Goal: Task Accomplishment & Management: Manage account settings

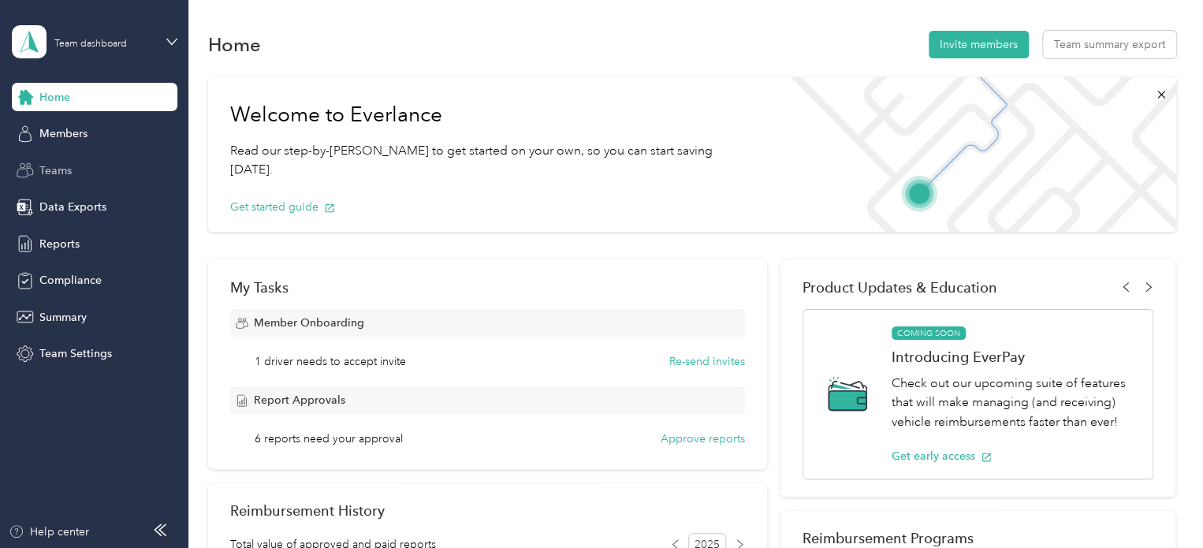
click at [68, 166] on span "Teams" at bounding box center [55, 170] width 32 height 17
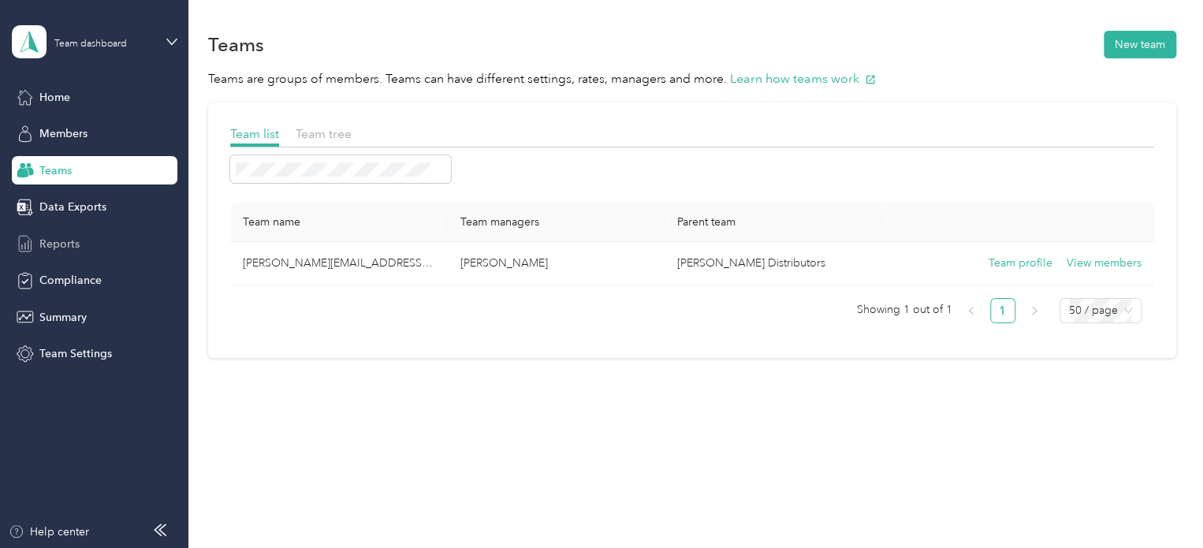
click at [66, 239] on span "Reports" at bounding box center [59, 244] width 40 height 17
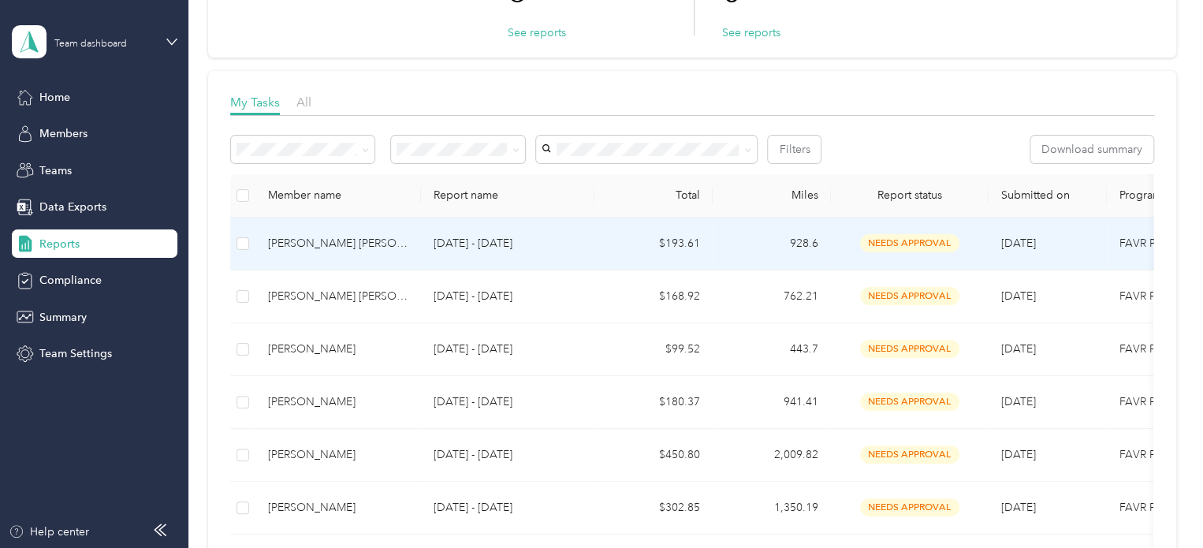
scroll to position [237, 0]
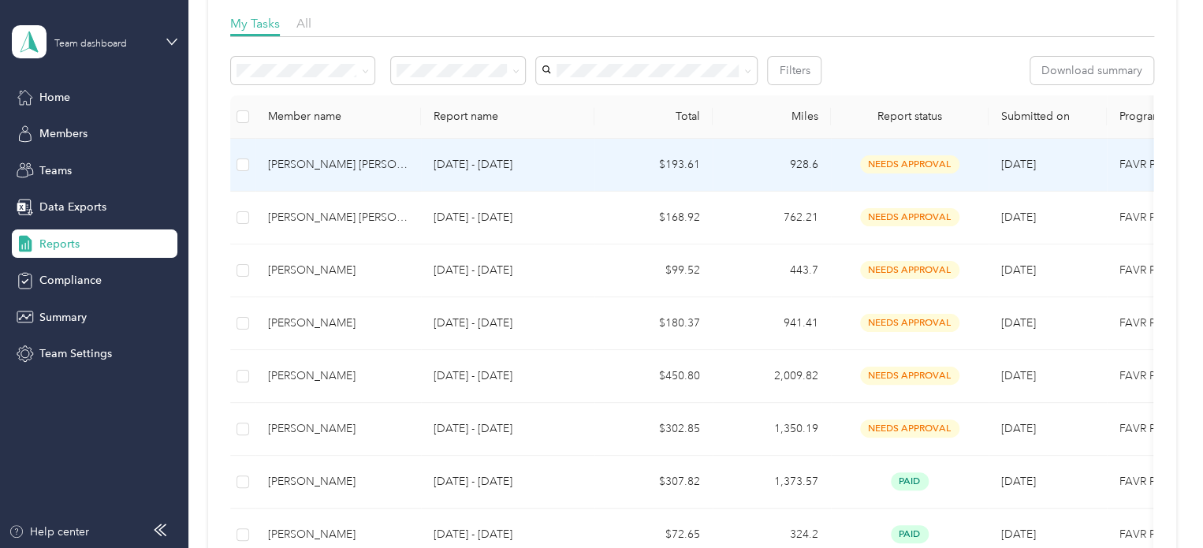
click at [547, 160] on p "[DATE] - [DATE]" at bounding box center [508, 164] width 148 height 17
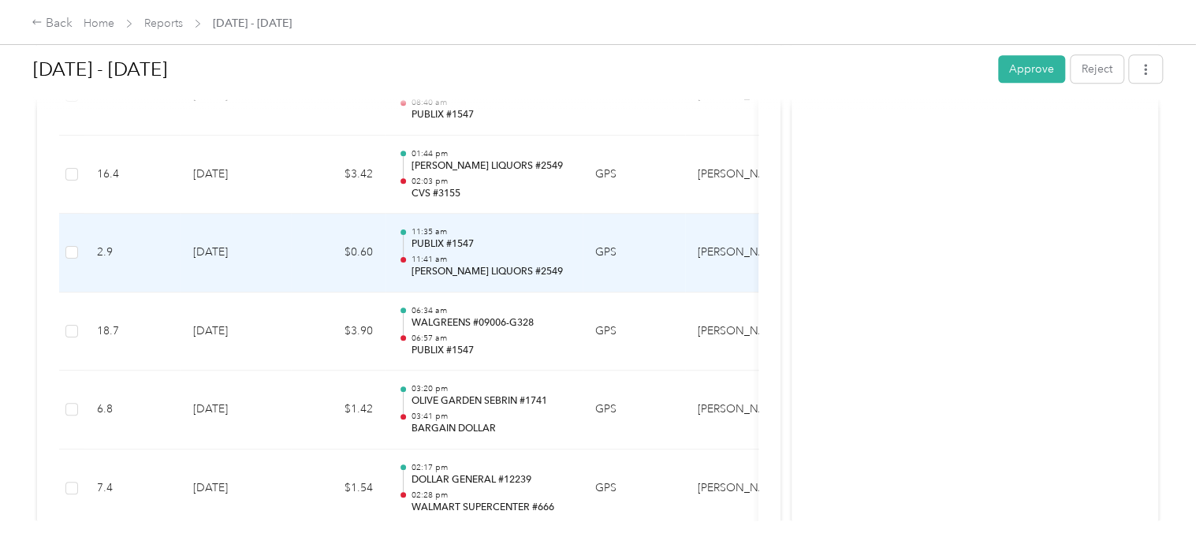
scroll to position [3912, 0]
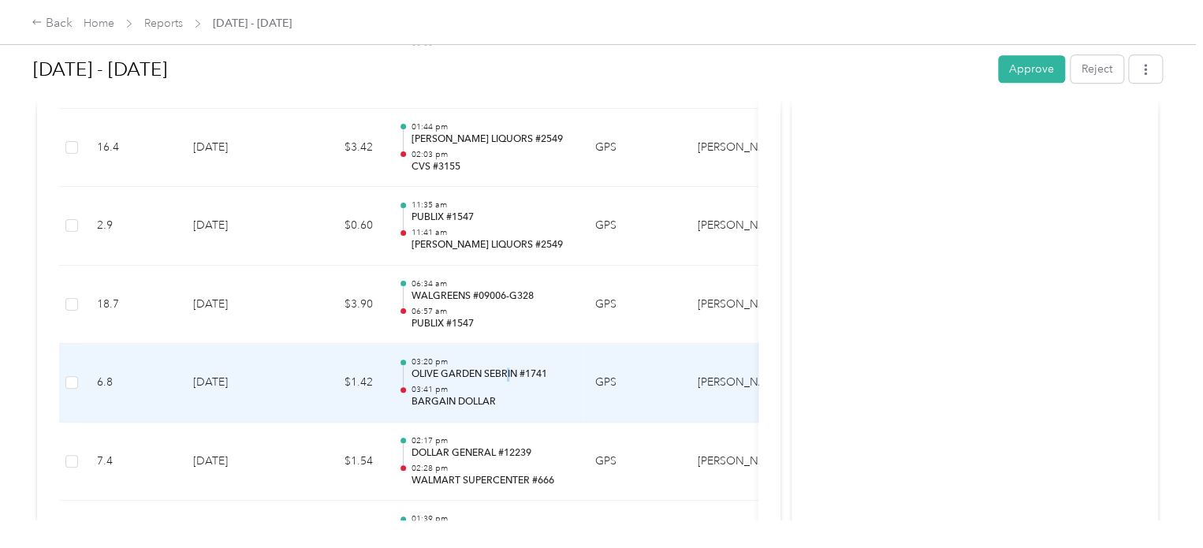
click at [508, 367] on p "OLIVE GARDEN SEBRIN #1741" at bounding box center [490, 374] width 159 height 14
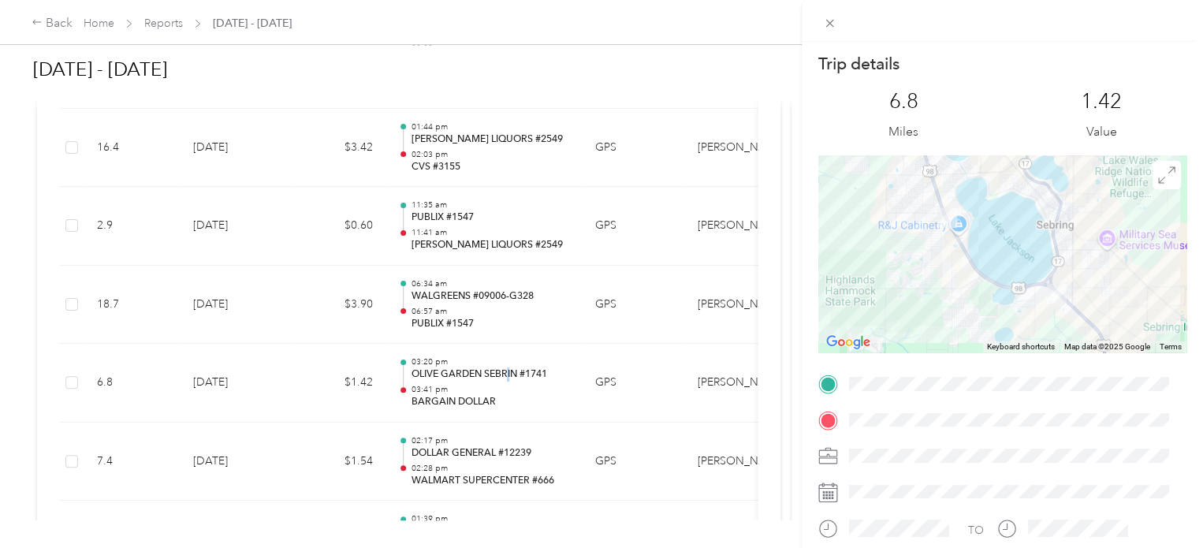
click at [815, 318] on div at bounding box center [1002, 253] width 368 height 197
click at [815, 316] on div at bounding box center [1002, 253] width 368 height 197
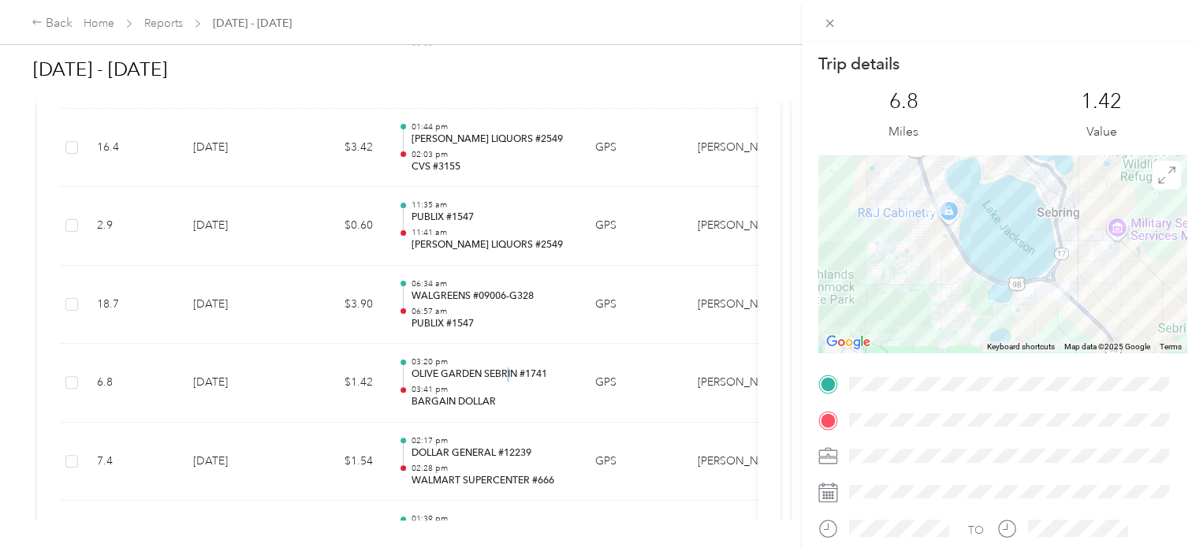
click at [815, 316] on div at bounding box center [1002, 253] width 368 height 197
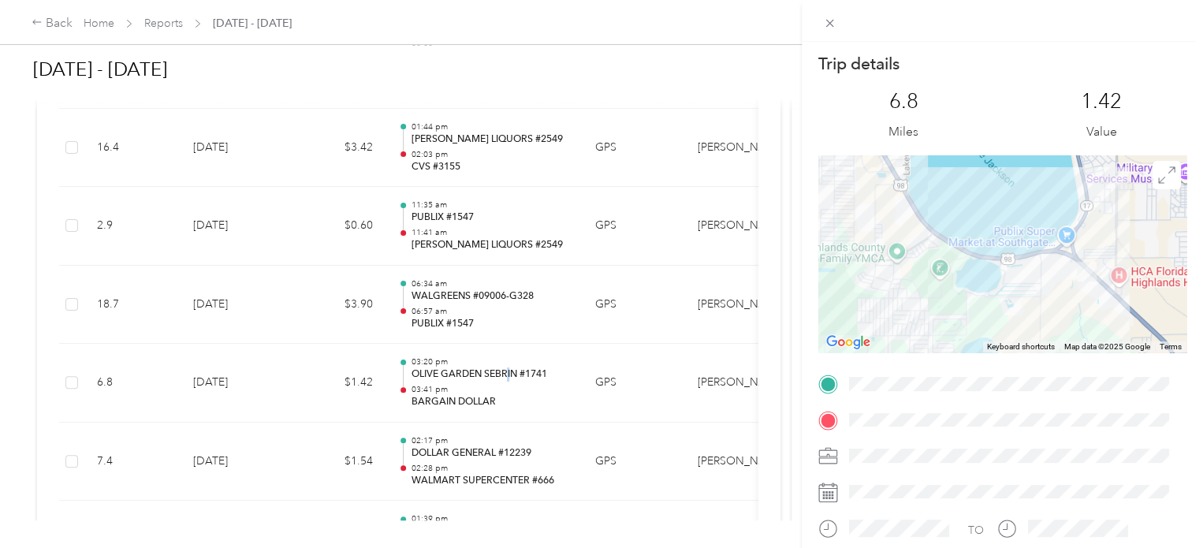
click at [815, 308] on div at bounding box center [1002, 253] width 368 height 197
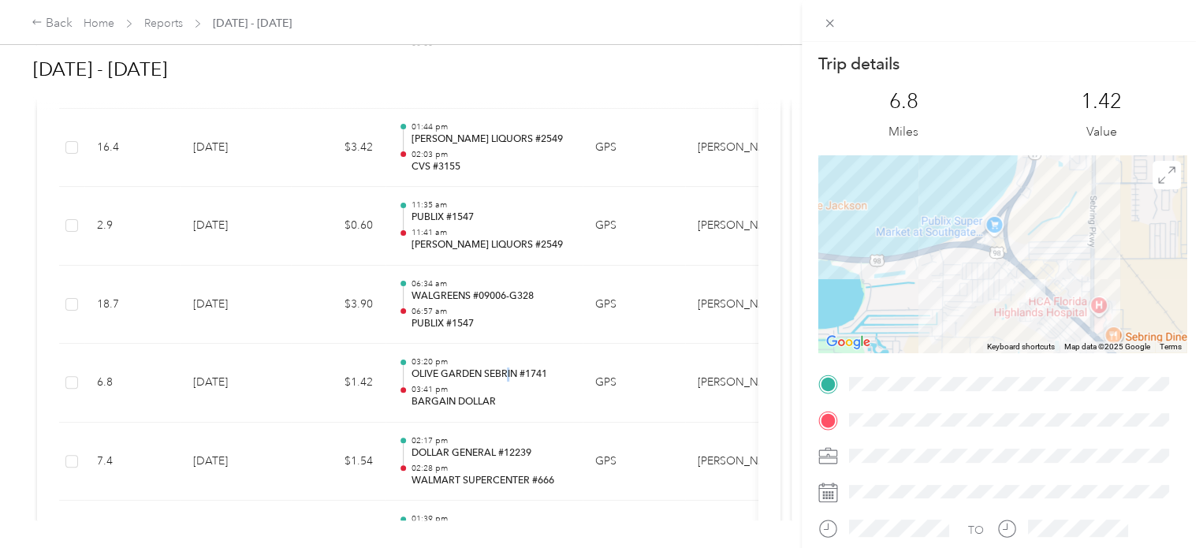
drag, startPoint x: 1034, startPoint y: 274, endPoint x: 926, endPoint y: 320, distance: 117.6
click at [815, 326] on div at bounding box center [1002, 253] width 368 height 197
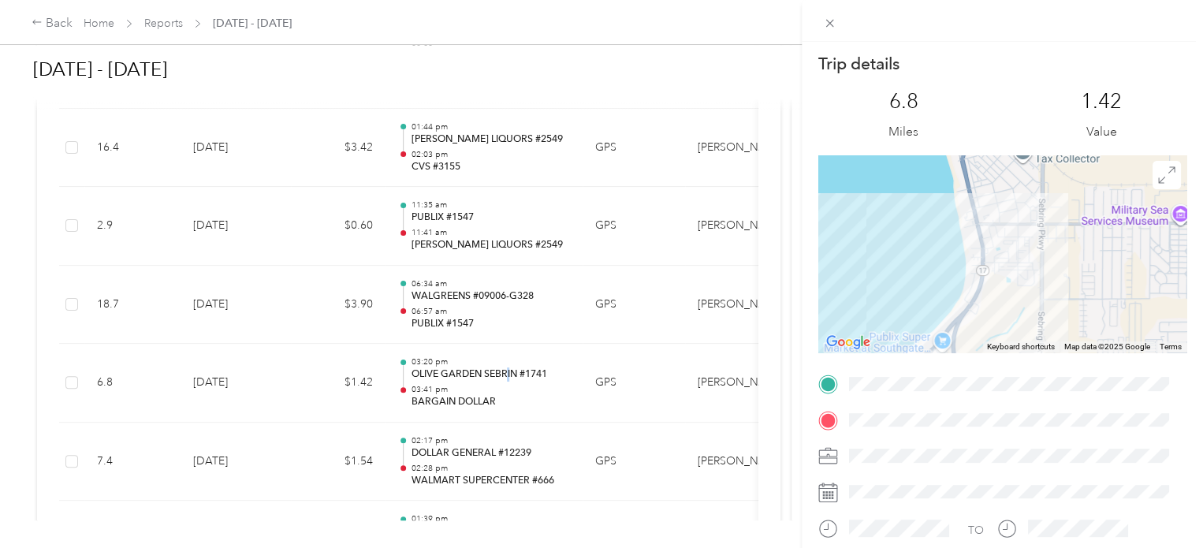
drag, startPoint x: 996, startPoint y: 214, endPoint x: 946, endPoint y: 296, distance: 95.6
click at [815, 315] on div at bounding box center [1002, 253] width 368 height 197
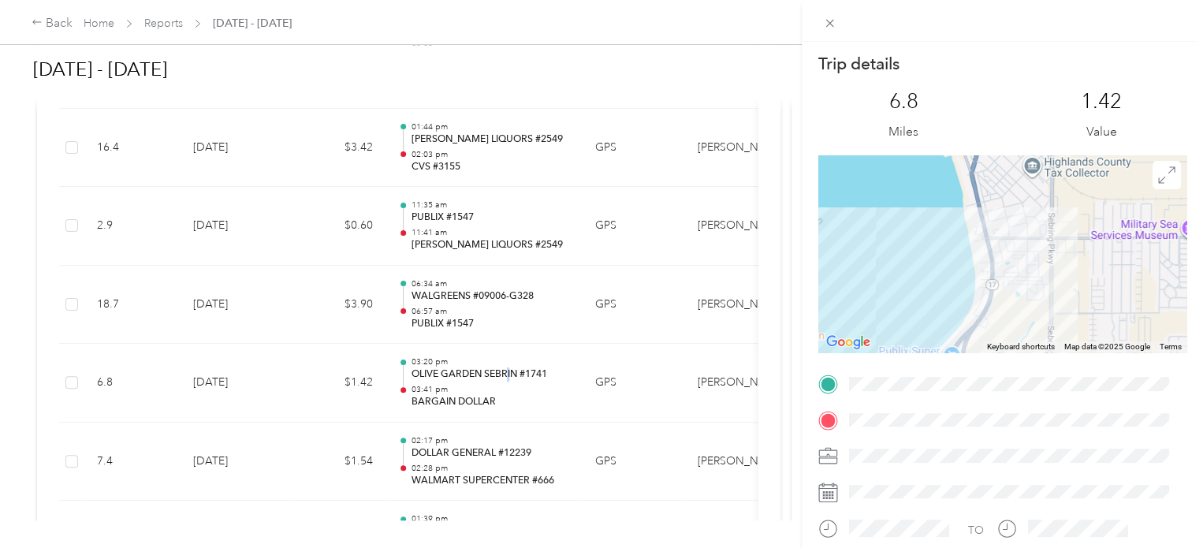
drag, startPoint x: 994, startPoint y: 242, endPoint x: 998, endPoint y: 255, distance: 13.2
click at [815, 255] on div at bounding box center [1002, 253] width 368 height 197
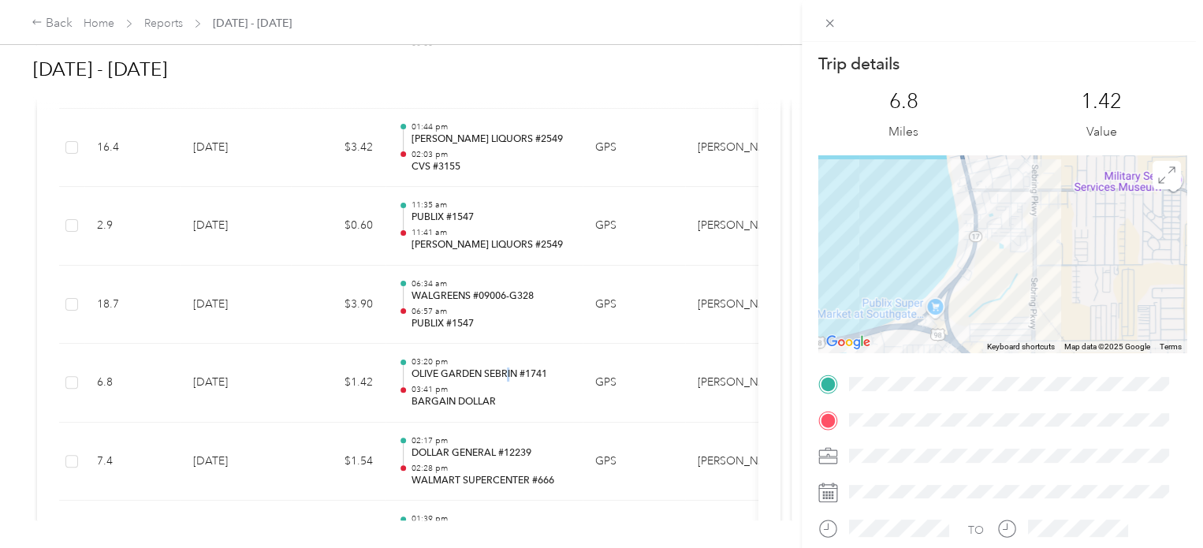
drag, startPoint x: 998, startPoint y: 251, endPoint x: 982, endPoint y: 195, distance: 59.1
click at [815, 196] on div at bounding box center [1002, 253] width 368 height 197
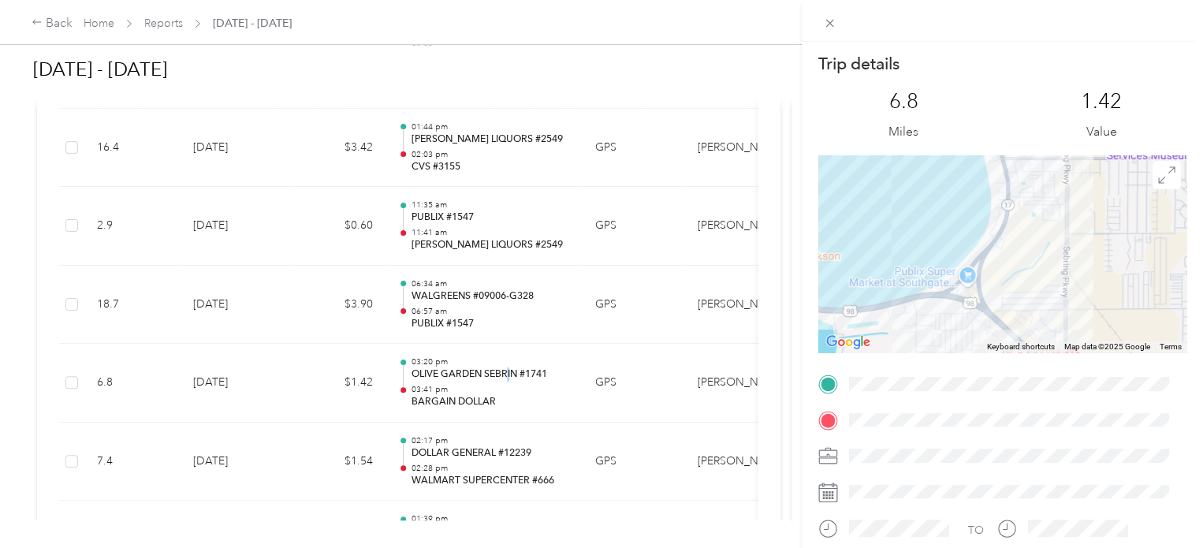
drag, startPoint x: 982, startPoint y: 268, endPoint x: 1041, endPoint y: 242, distance: 63.9
click at [815, 245] on div at bounding box center [1002, 253] width 368 height 197
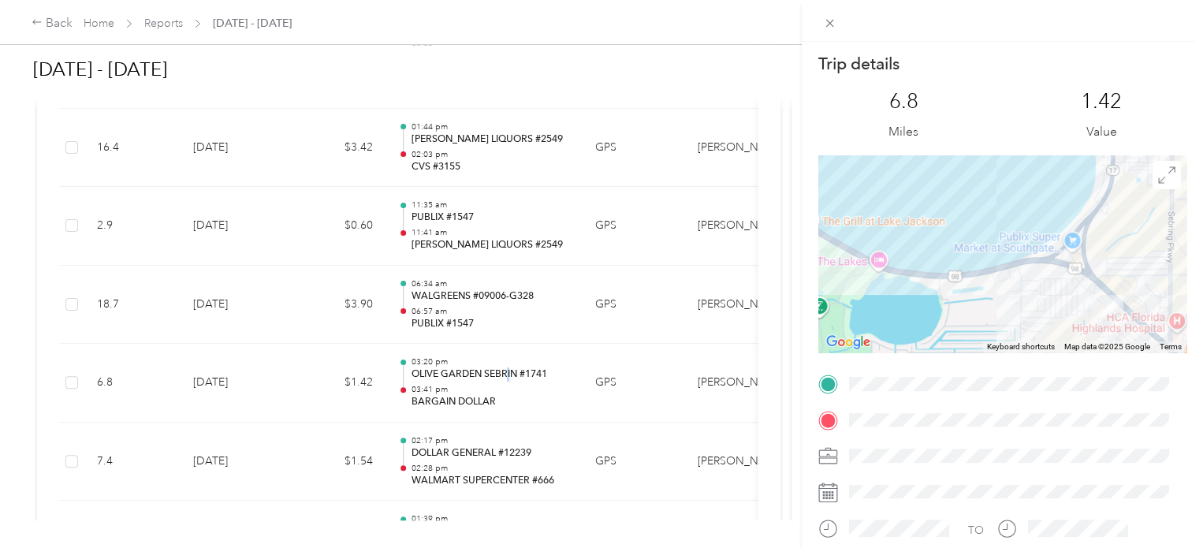
drag, startPoint x: 974, startPoint y: 283, endPoint x: 1026, endPoint y: 266, distance: 54.1
click at [815, 266] on div at bounding box center [1002, 253] width 368 height 197
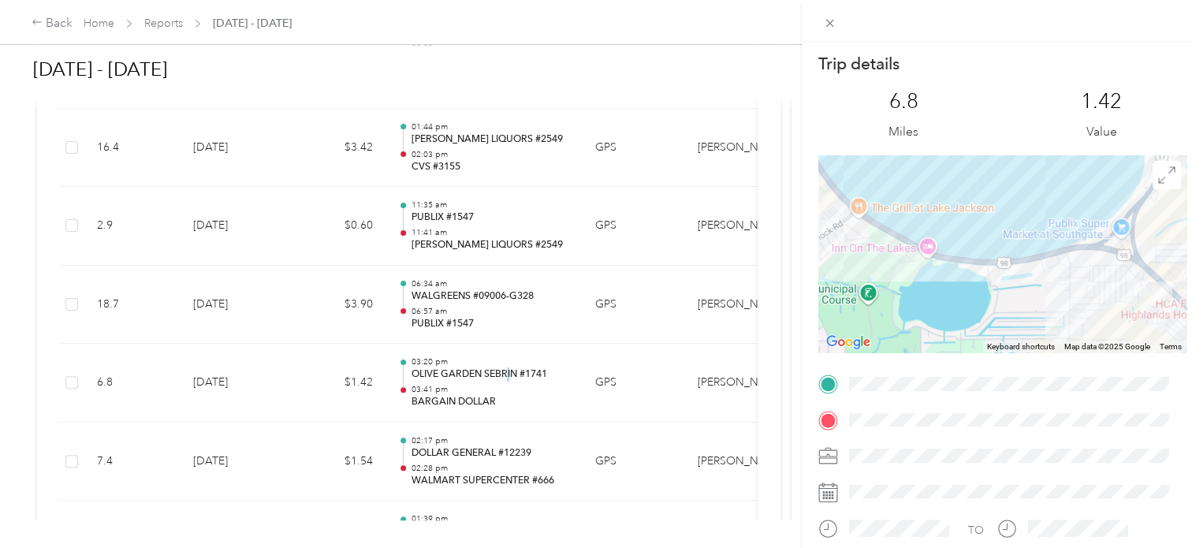
drag, startPoint x: 1000, startPoint y: 265, endPoint x: 998, endPoint y: 291, distance: 26.1
click at [815, 291] on div at bounding box center [1002, 253] width 368 height 197
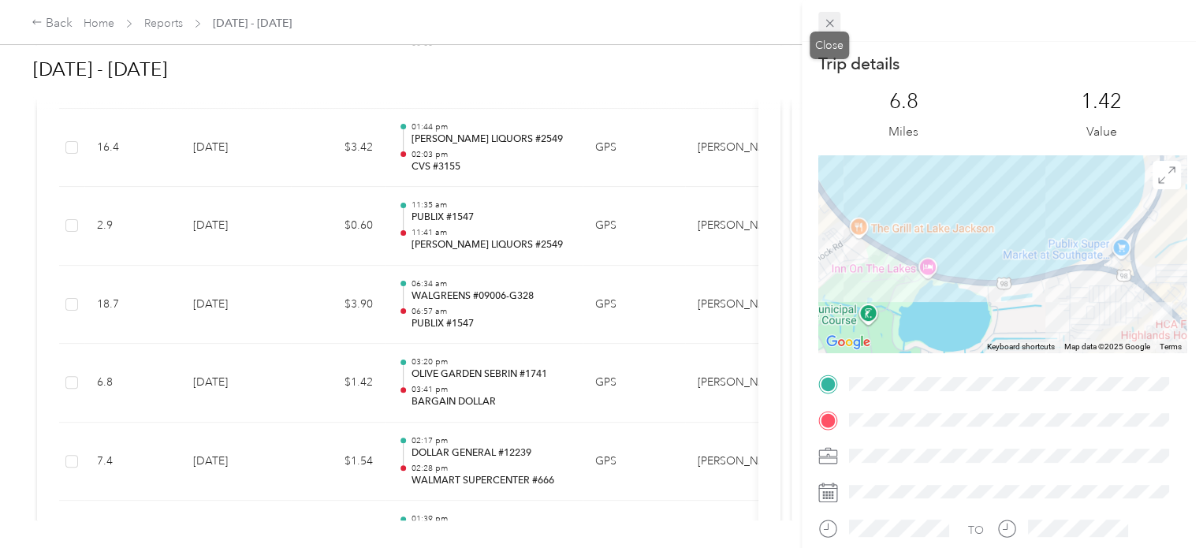
click at [815, 21] on icon at bounding box center [829, 23] width 13 height 13
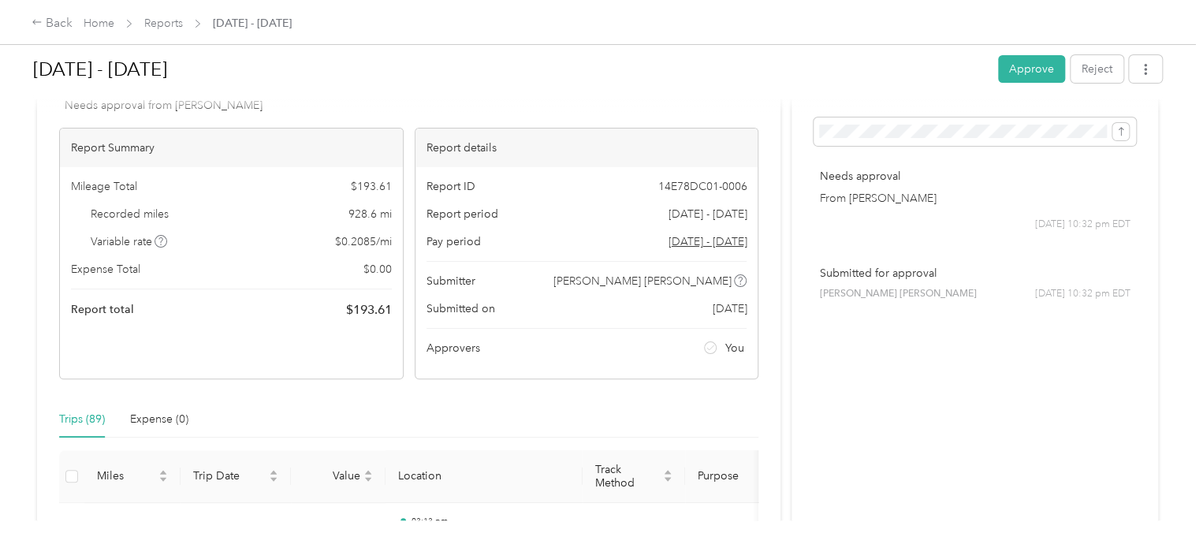
scroll to position [0, 0]
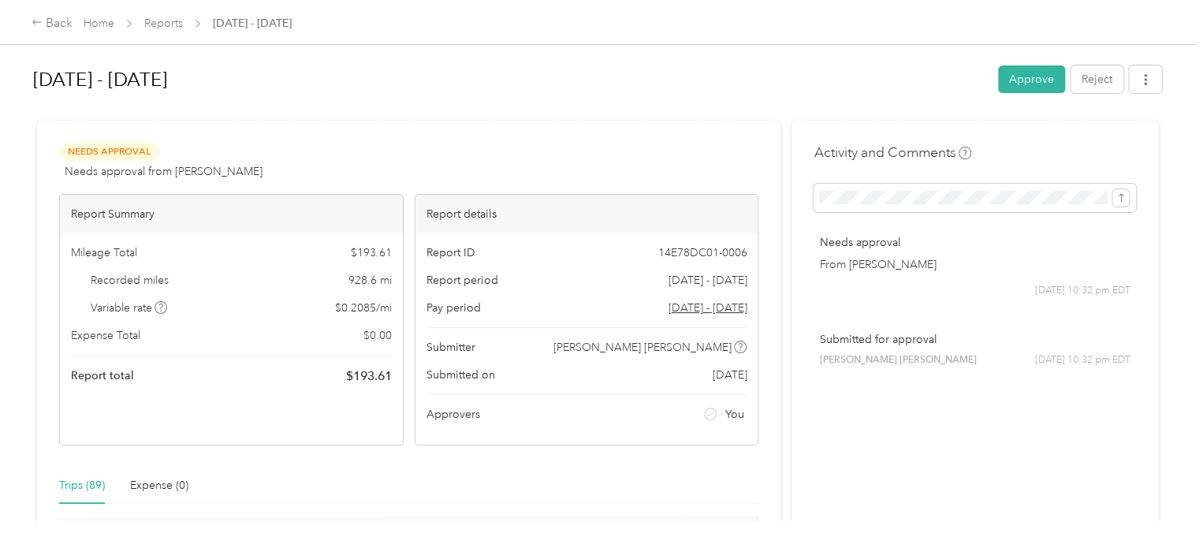
drag, startPoint x: 1016, startPoint y: 75, endPoint x: 1019, endPoint y: 101, distance: 26.2
click at [815, 75] on button "Approve" at bounding box center [1031, 79] width 67 height 28
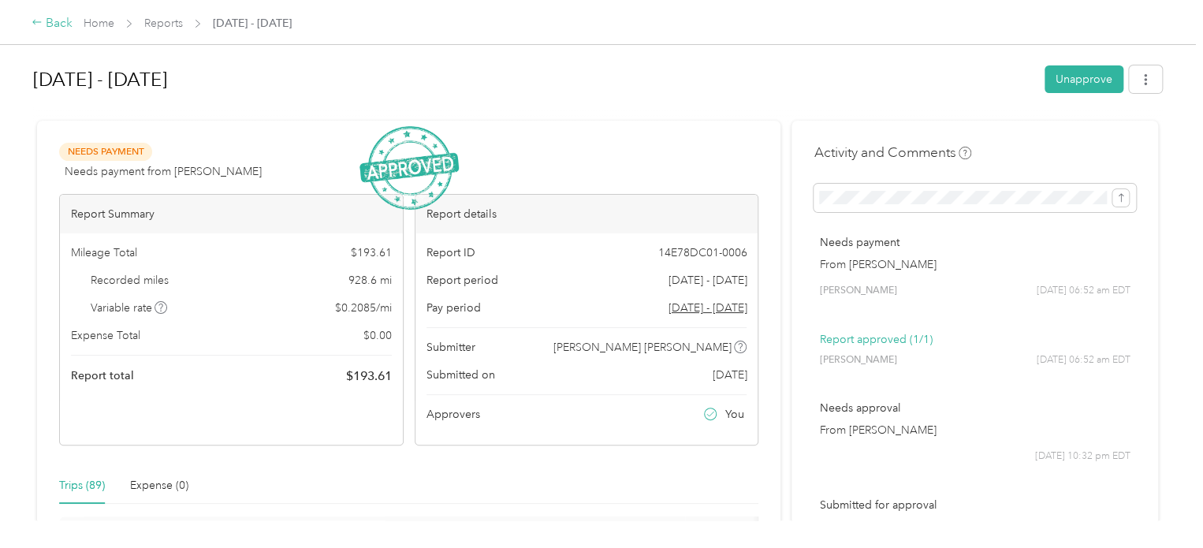
click at [54, 21] on div "Back" at bounding box center [52, 23] width 41 height 19
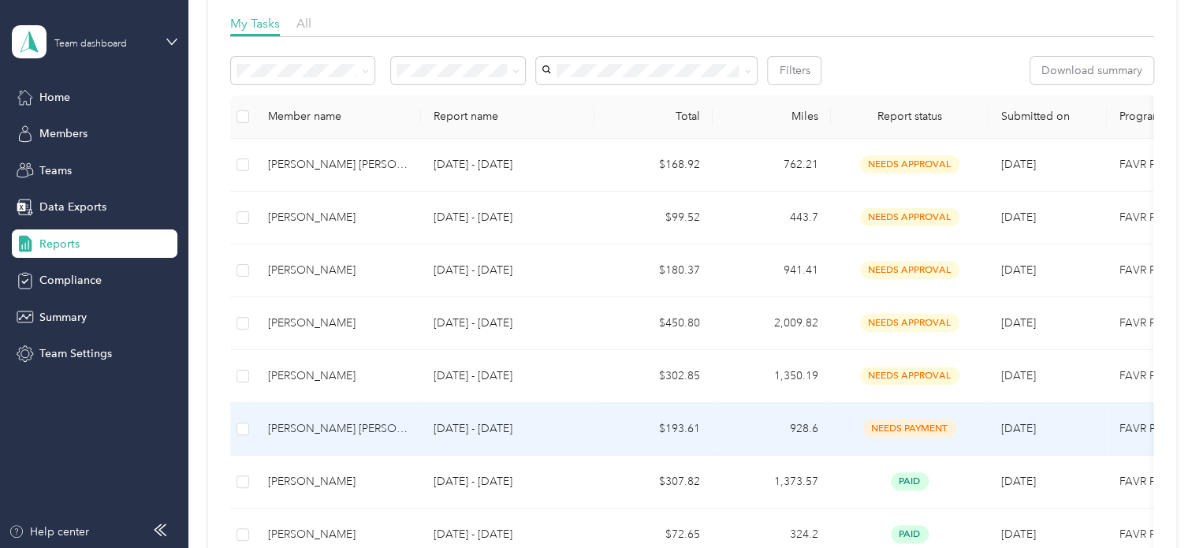
scroll to position [158, 0]
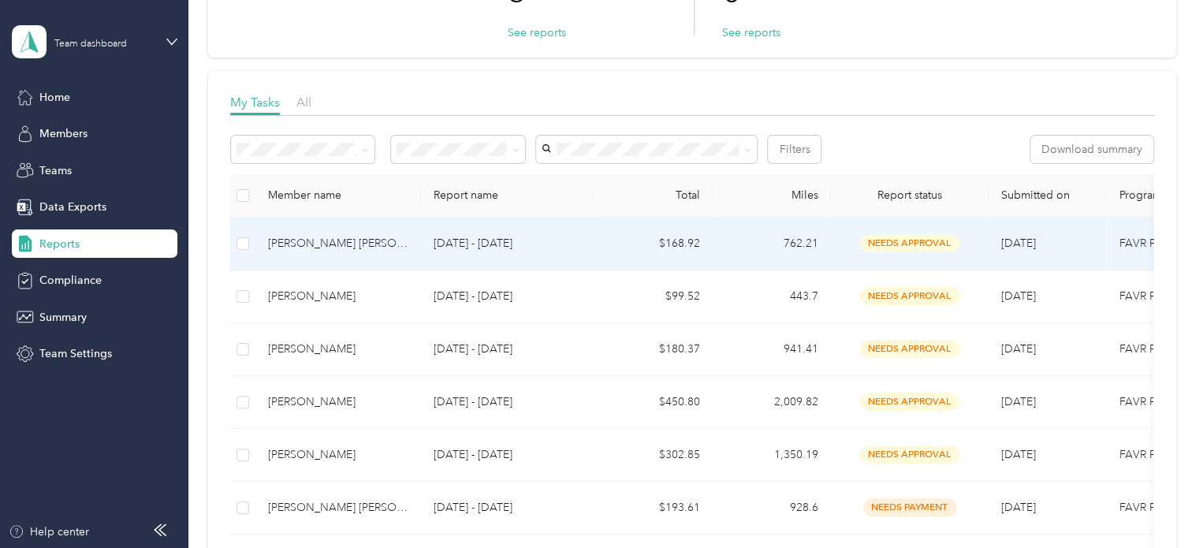
click at [315, 247] on div "[PERSON_NAME] [PERSON_NAME]" at bounding box center [338, 243] width 140 height 17
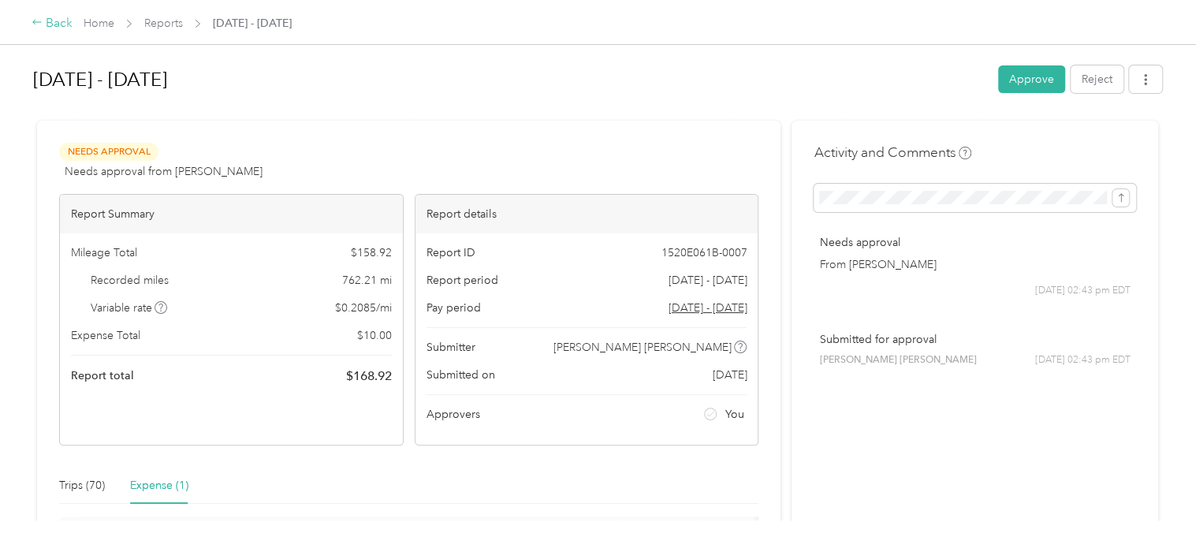
click at [55, 24] on div "Back" at bounding box center [52, 23] width 41 height 19
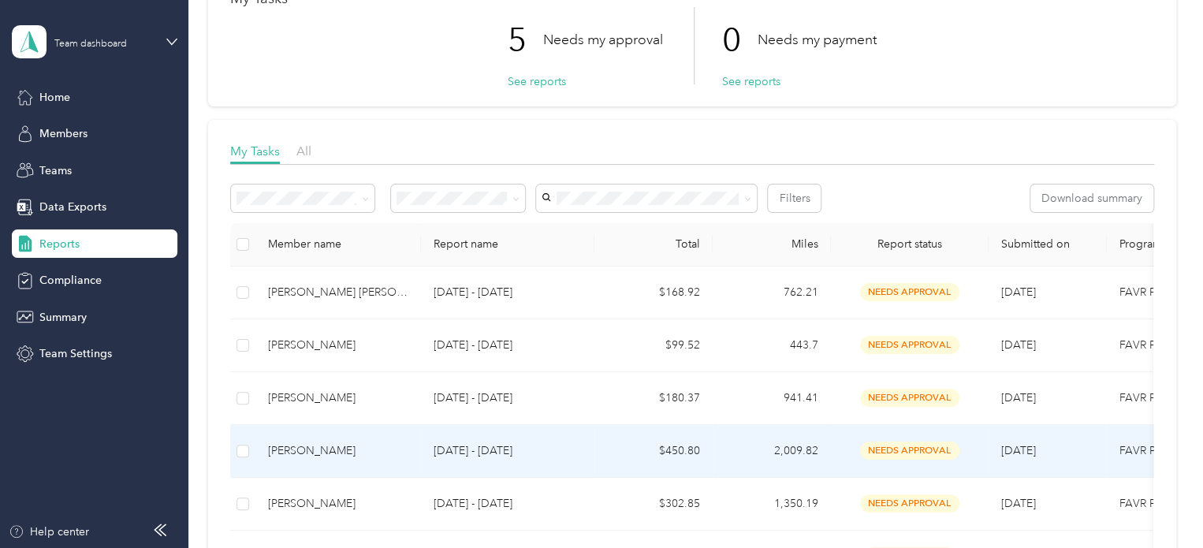
scroll to position [158, 0]
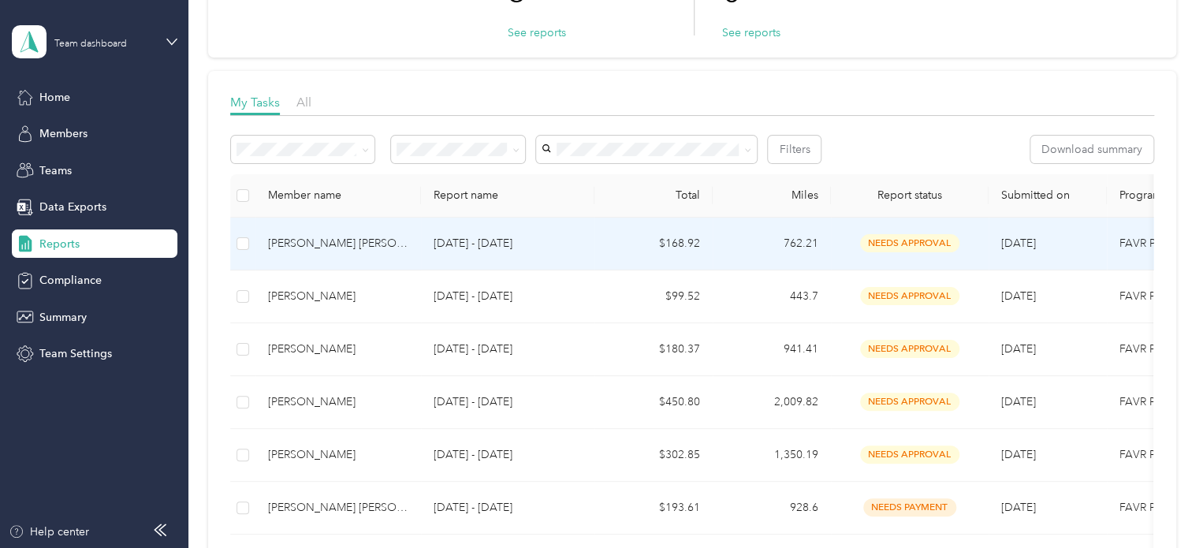
click at [448, 236] on p "[DATE] - [DATE]" at bounding box center [508, 243] width 148 height 17
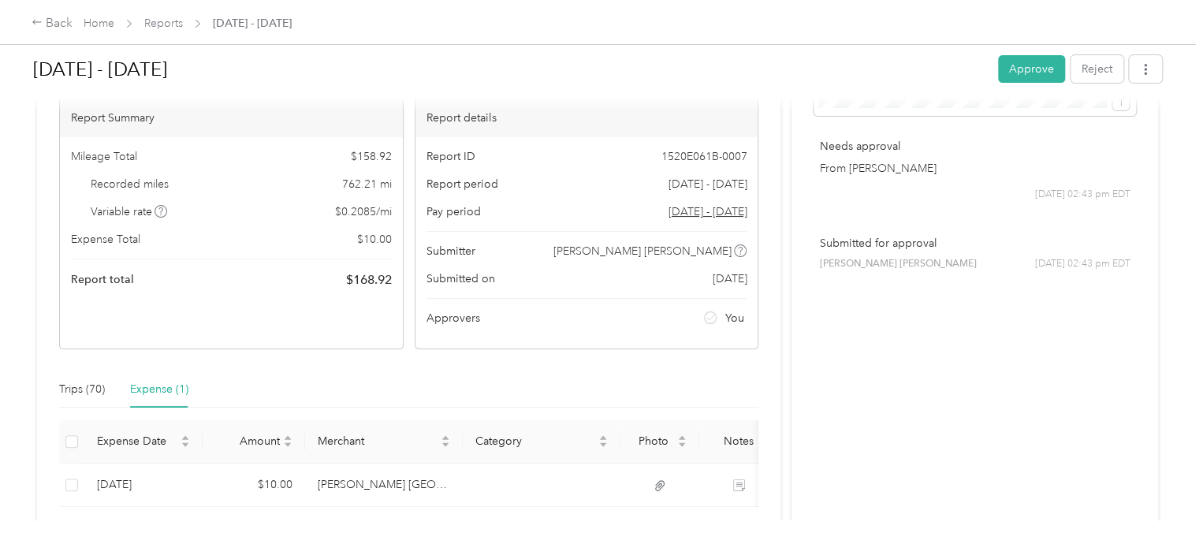
scroll to position [211, 0]
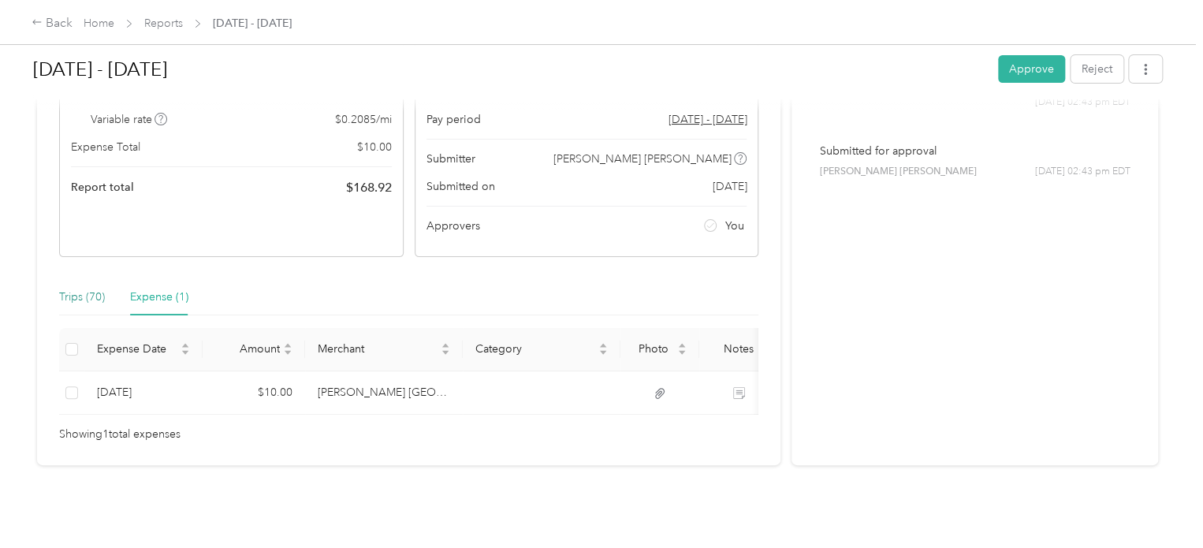
click at [69, 289] on div "Trips (70)" at bounding box center [82, 297] width 46 height 17
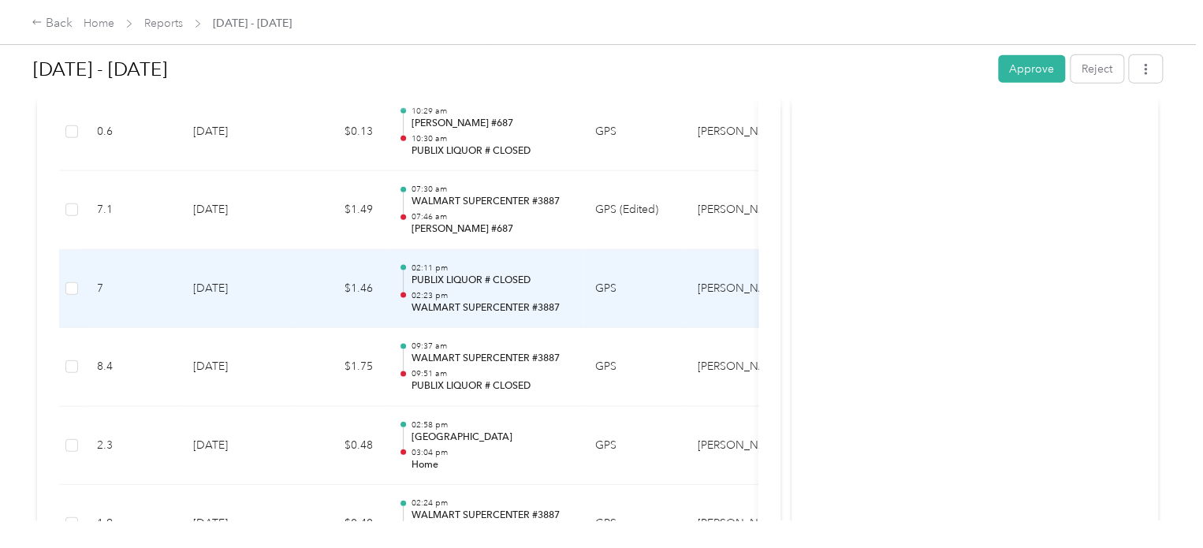
scroll to position [4948, 0]
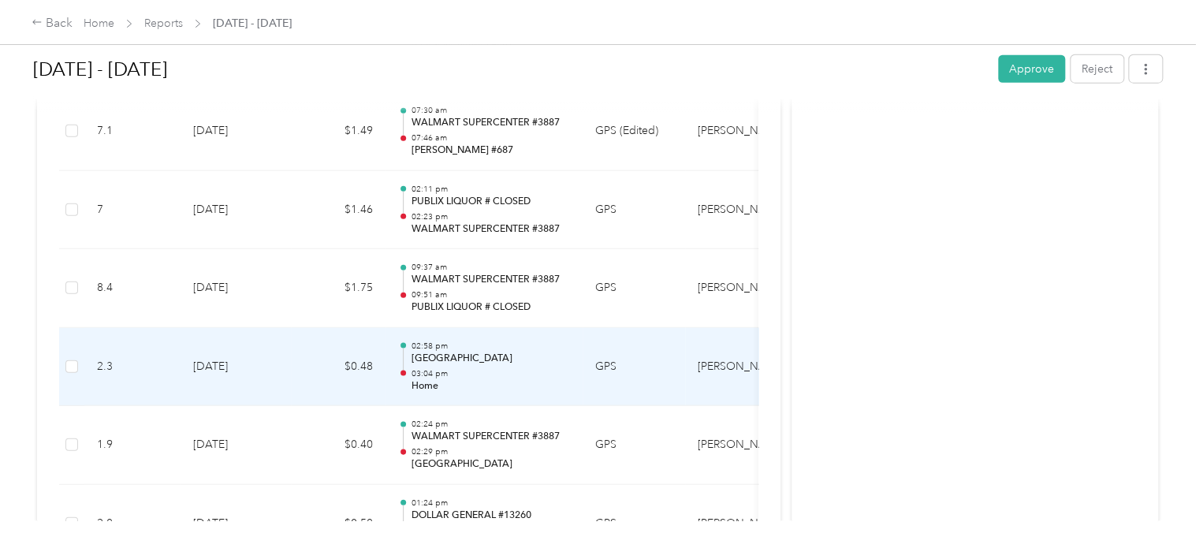
click at [500, 368] on p "03:04 pm" at bounding box center [490, 373] width 159 height 11
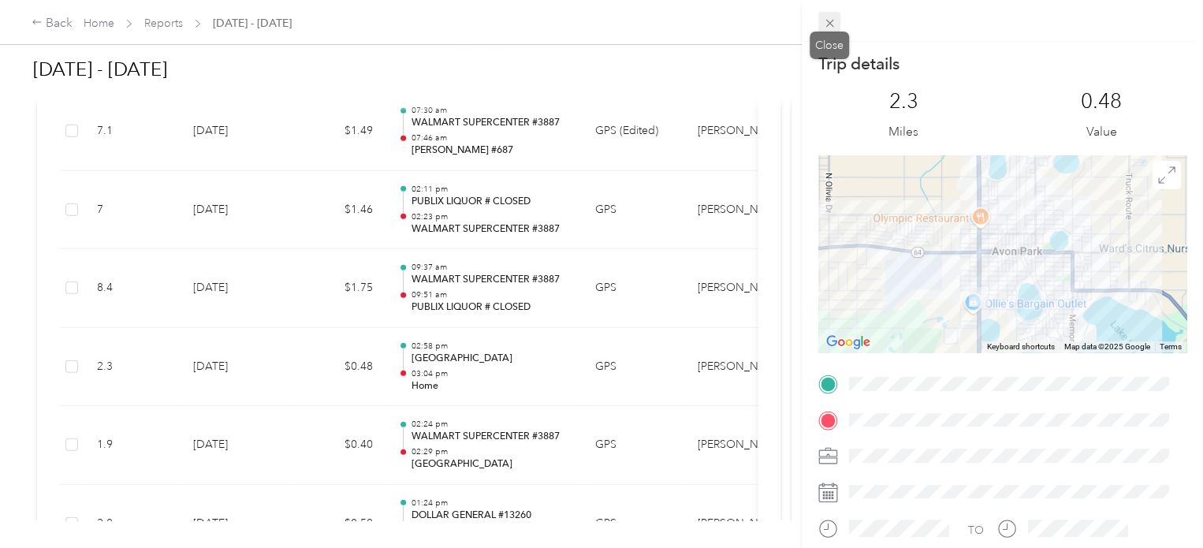
click at [815, 25] on icon at bounding box center [829, 24] width 8 height 8
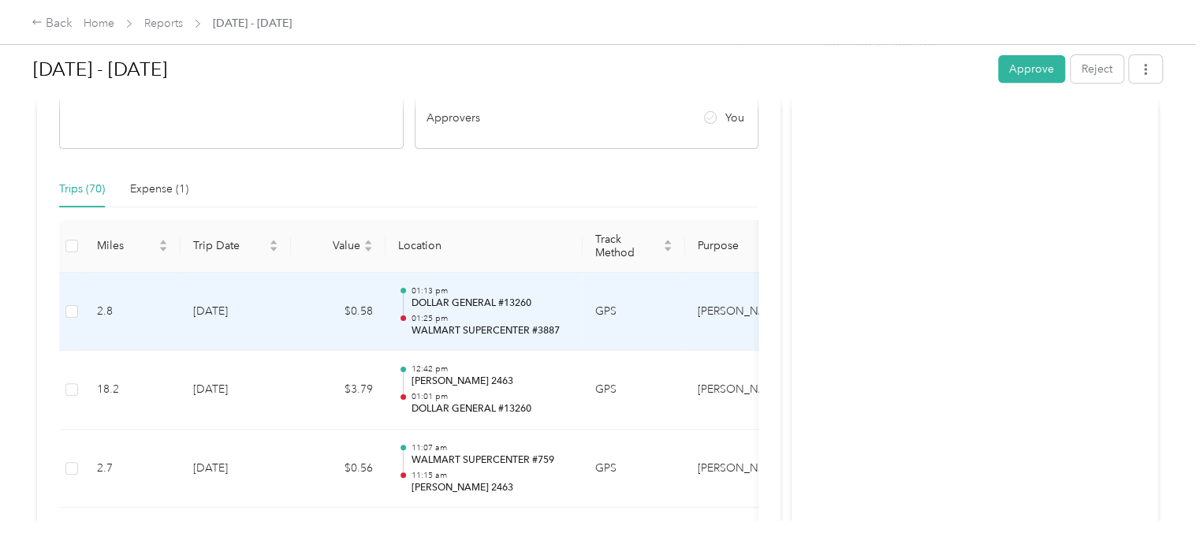
scroll to position [139, 0]
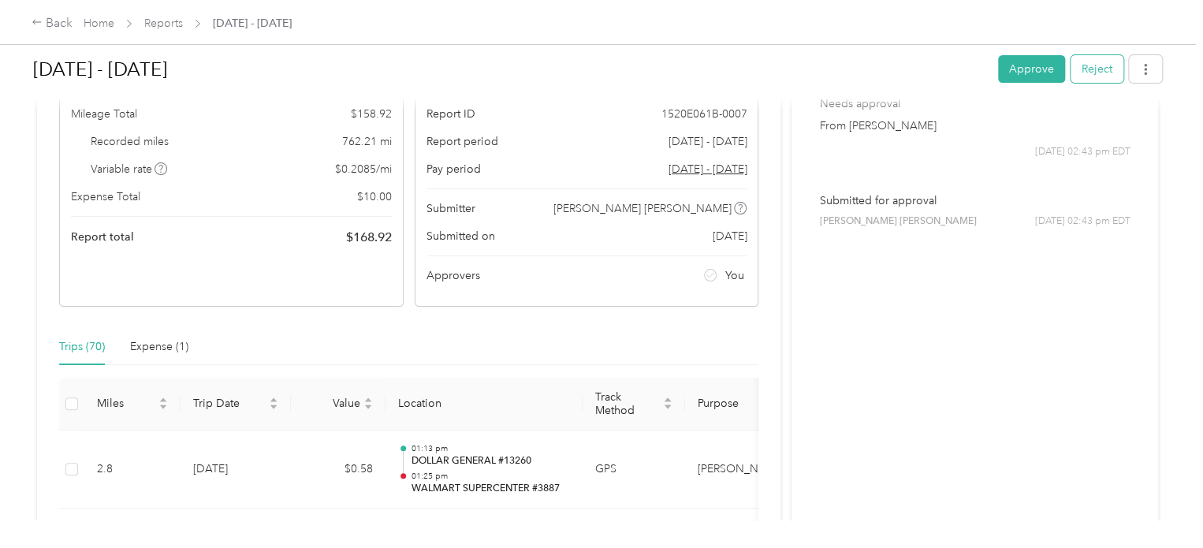
click at [815, 67] on button "Reject" at bounding box center [1097, 69] width 53 height 28
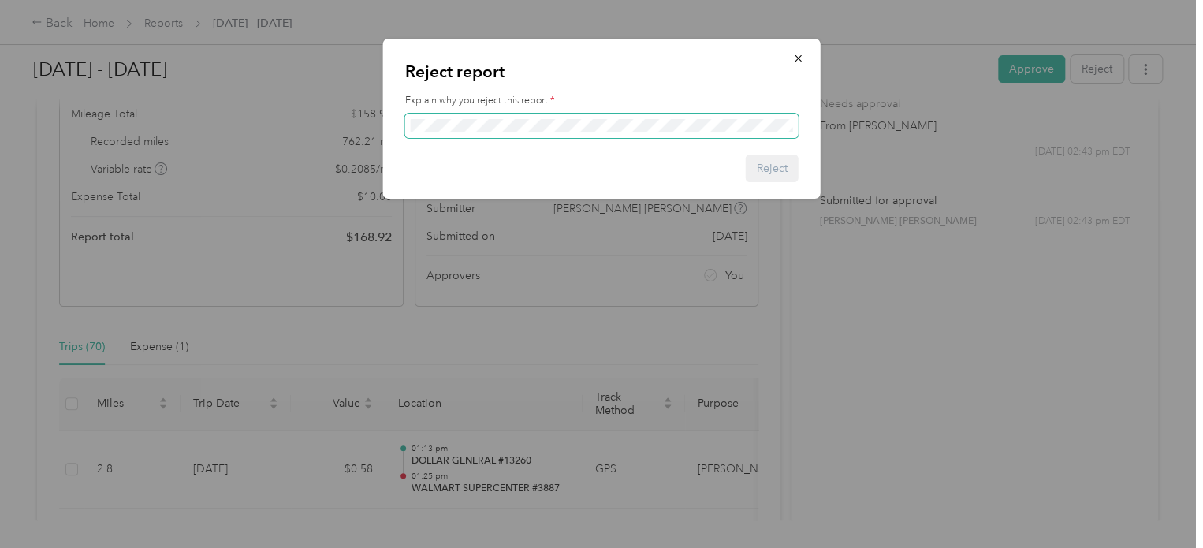
click at [516, 119] on span at bounding box center [601, 126] width 393 height 25
click at [776, 162] on button "Reject" at bounding box center [772, 169] width 53 height 28
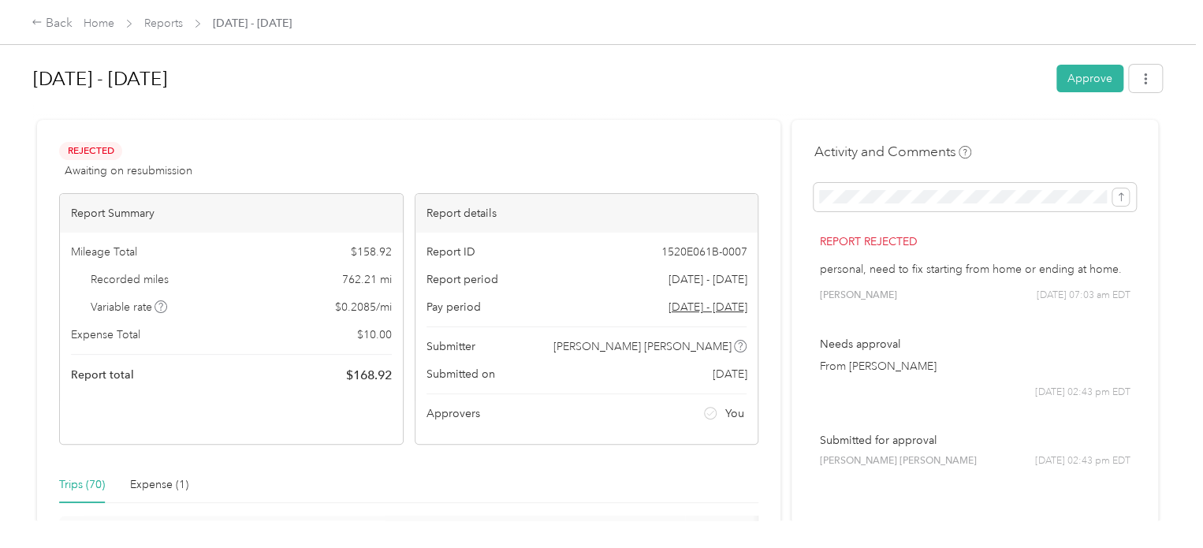
scroll to position [0, 0]
click at [57, 24] on div "Back" at bounding box center [52, 23] width 41 height 19
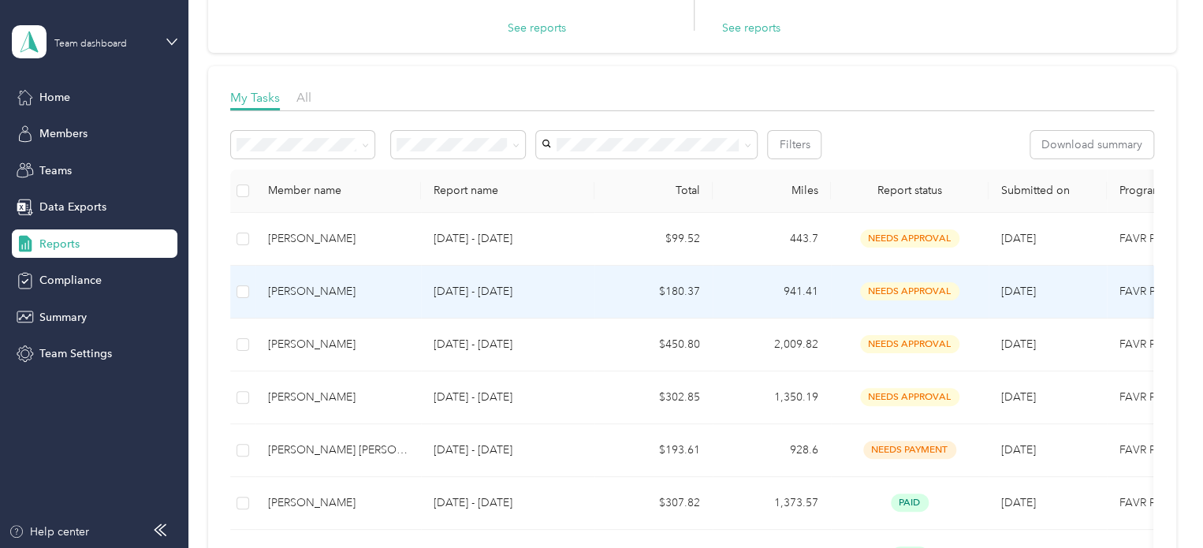
scroll to position [128, 0]
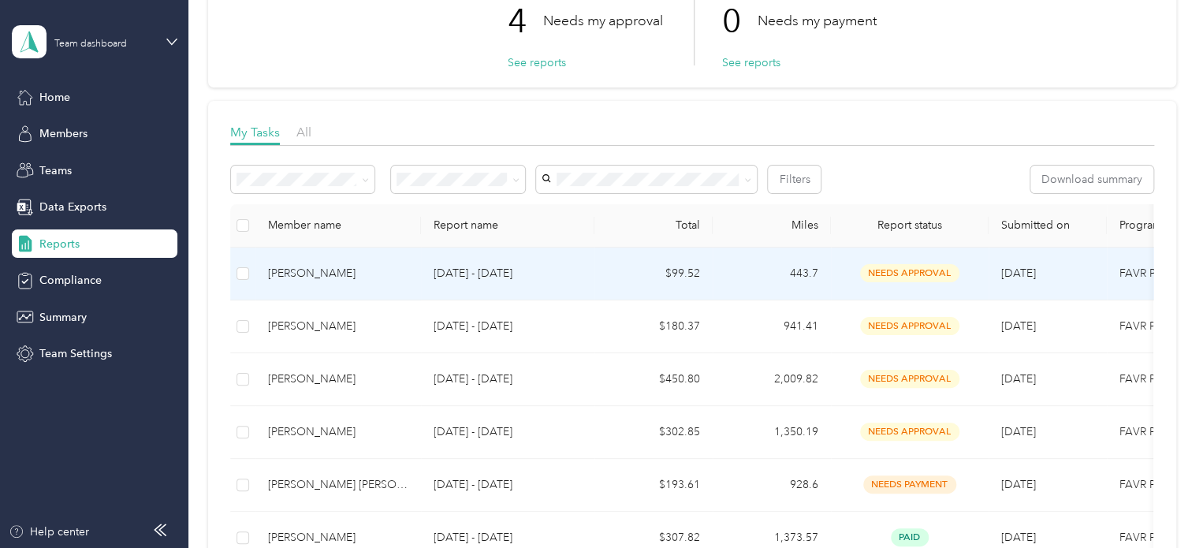
click at [296, 270] on div "[PERSON_NAME]" at bounding box center [338, 273] width 140 height 17
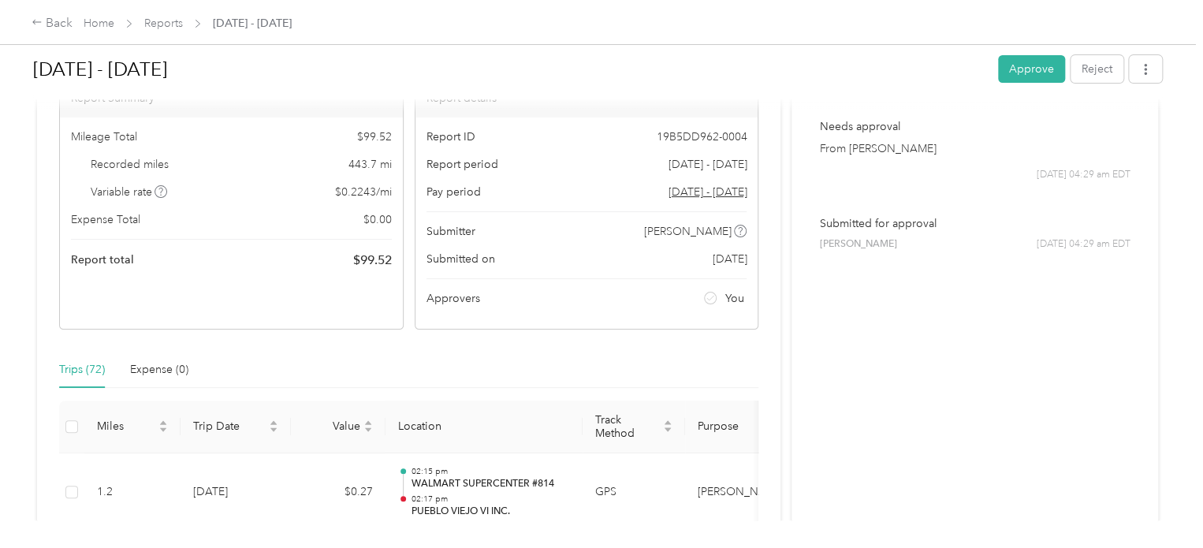
scroll to position [158, 0]
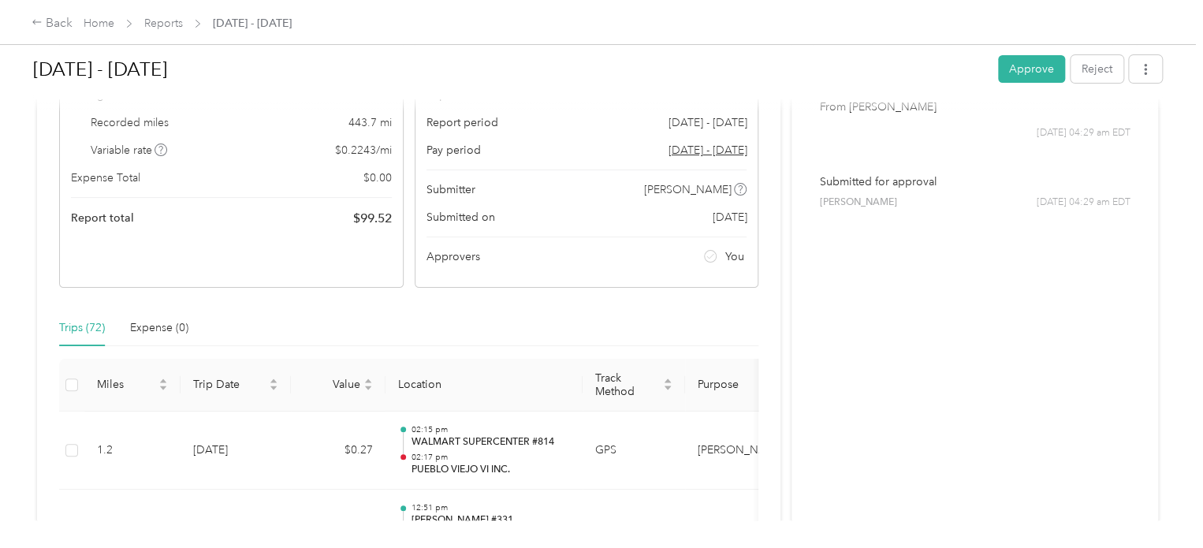
click at [70, 324] on div "Trips (72)" at bounding box center [82, 327] width 46 height 17
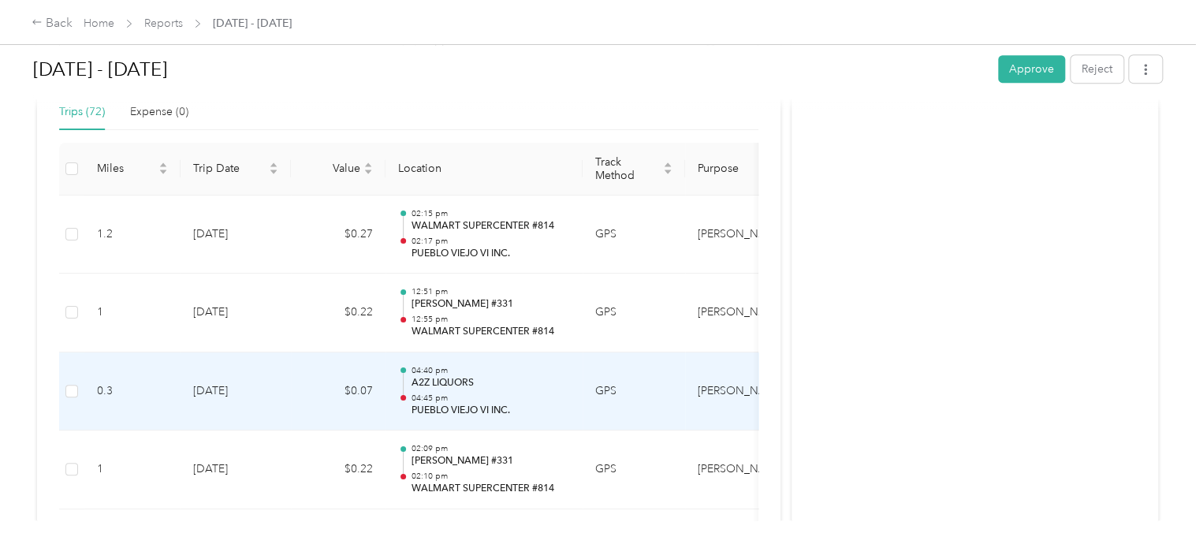
scroll to position [295, 0]
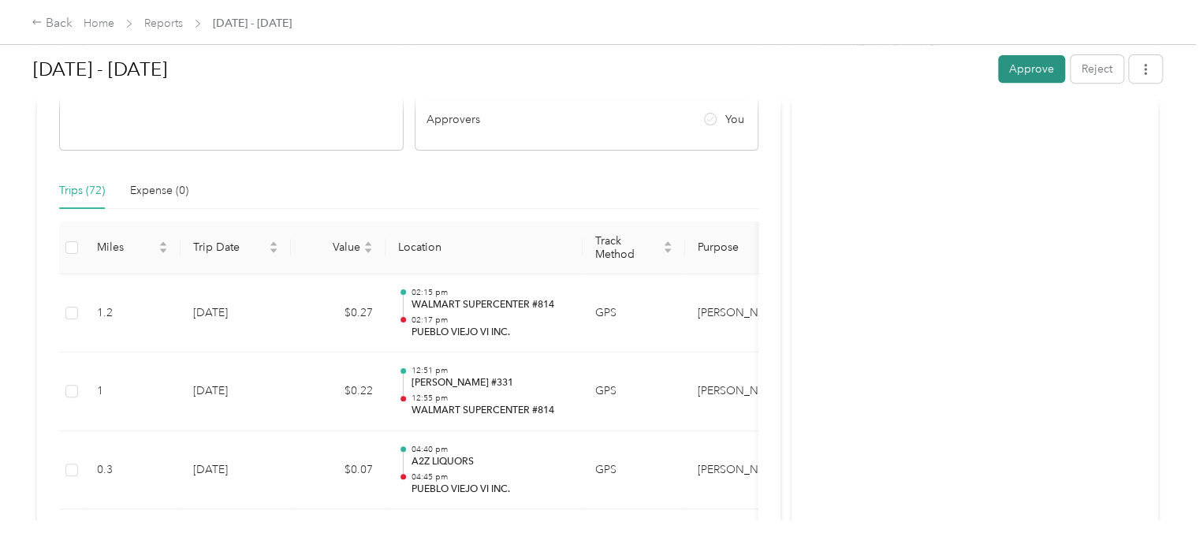
click at [815, 69] on button "Approve" at bounding box center [1031, 69] width 67 height 28
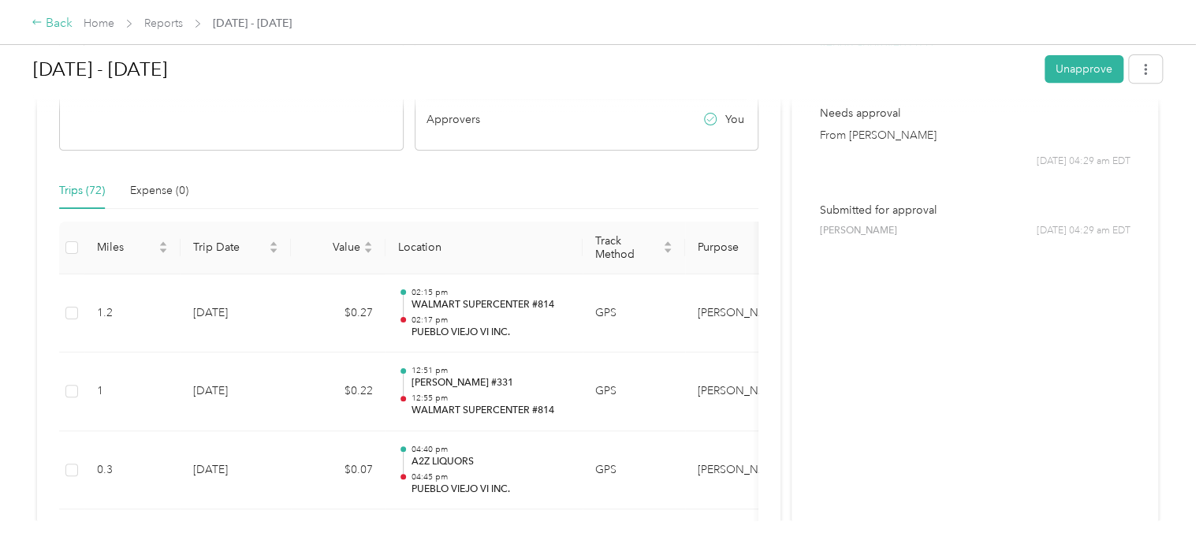
click at [55, 20] on div "Back" at bounding box center [52, 23] width 41 height 19
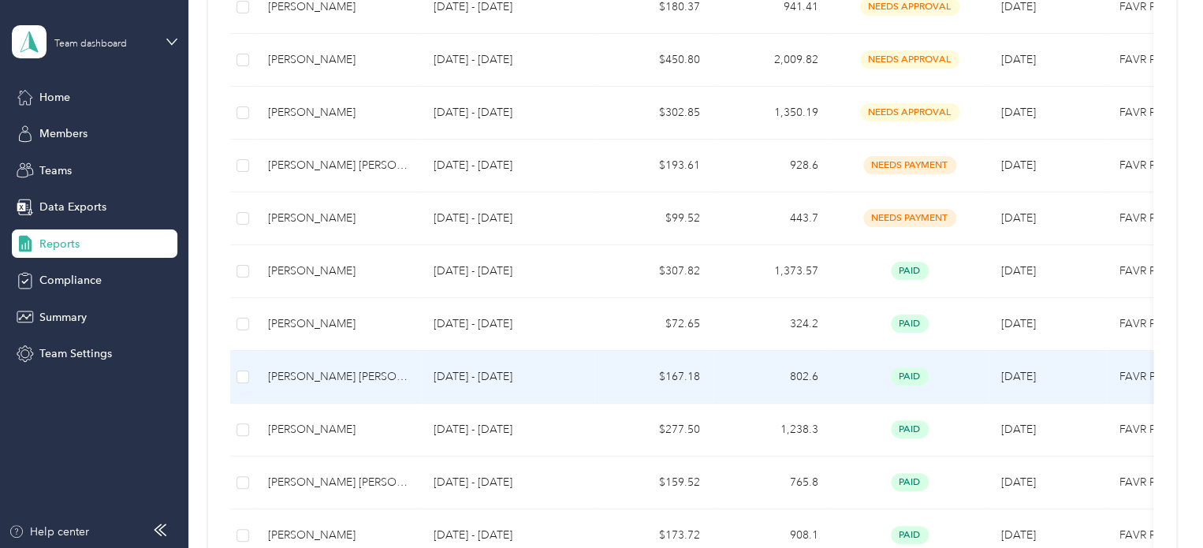
scroll to position [315, 0]
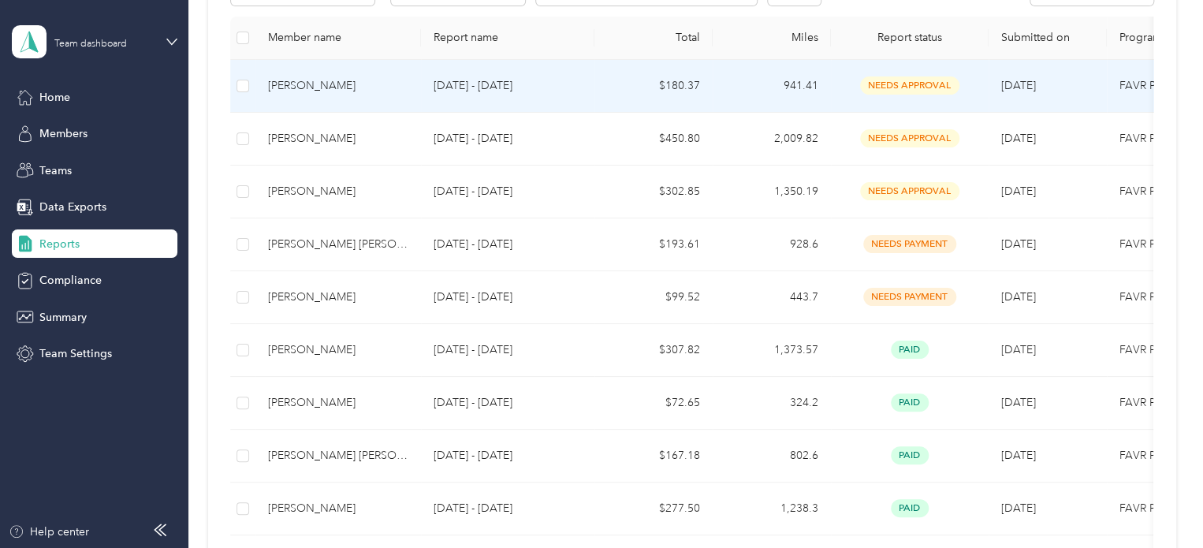
click at [309, 81] on div "[PERSON_NAME]" at bounding box center [338, 85] width 140 height 17
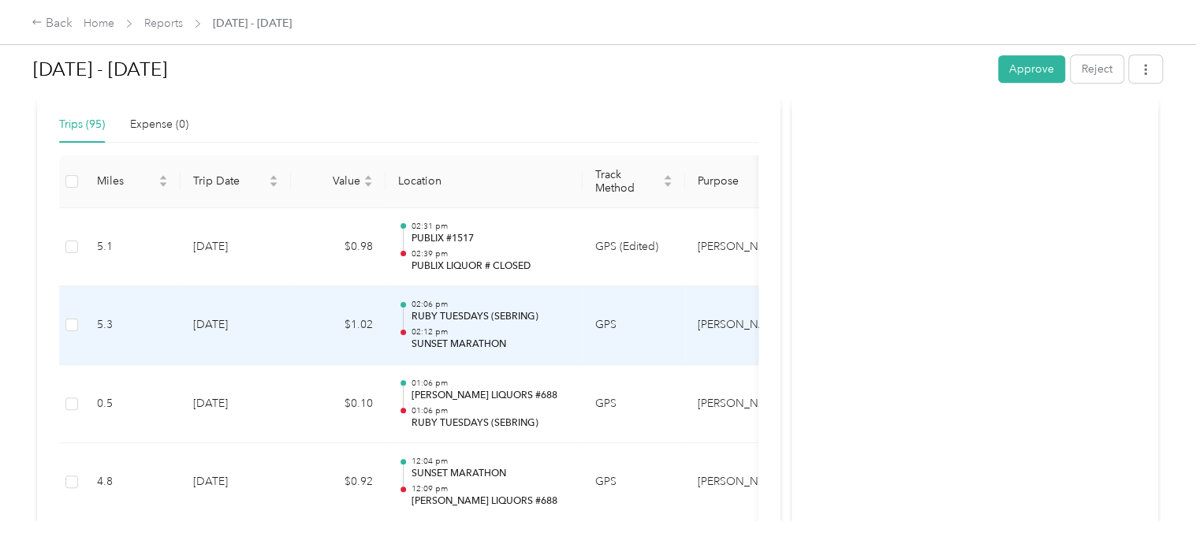
scroll to position [282, 0]
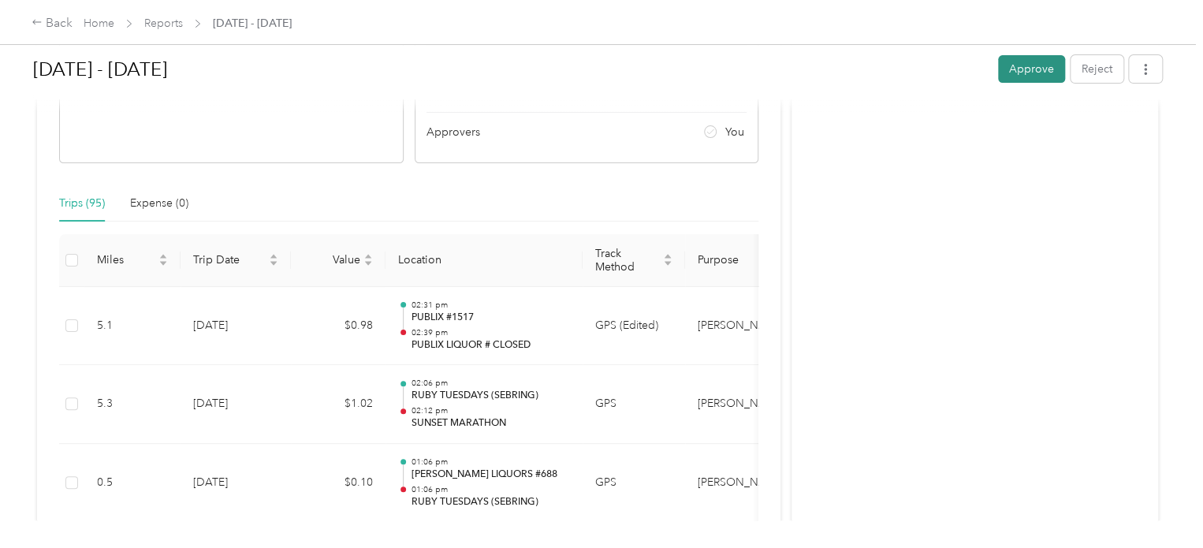
click at [815, 65] on button "Approve" at bounding box center [1031, 69] width 67 height 28
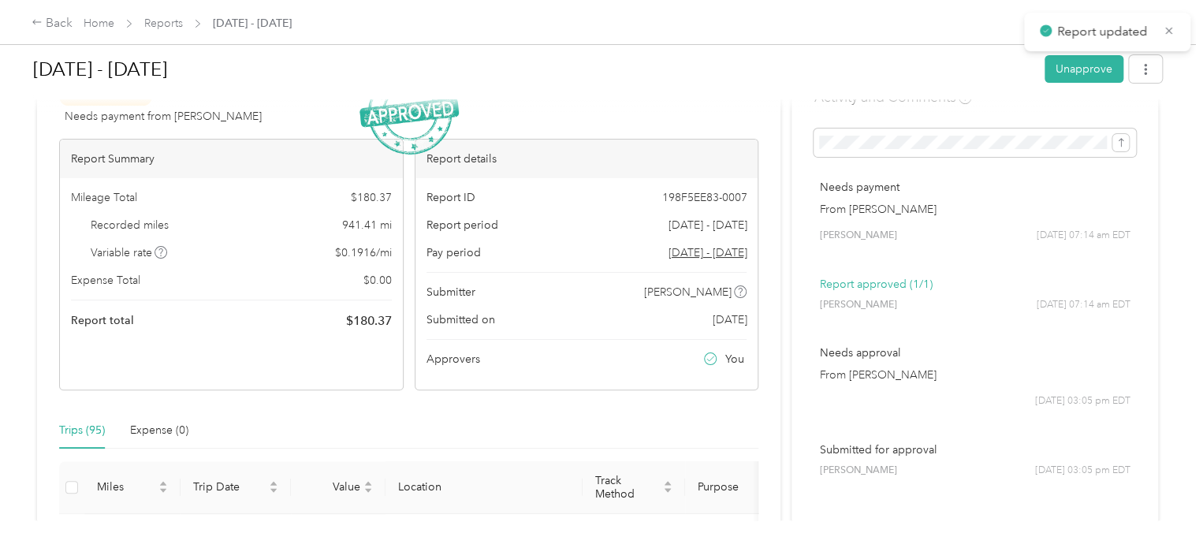
scroll to position [0, 0]
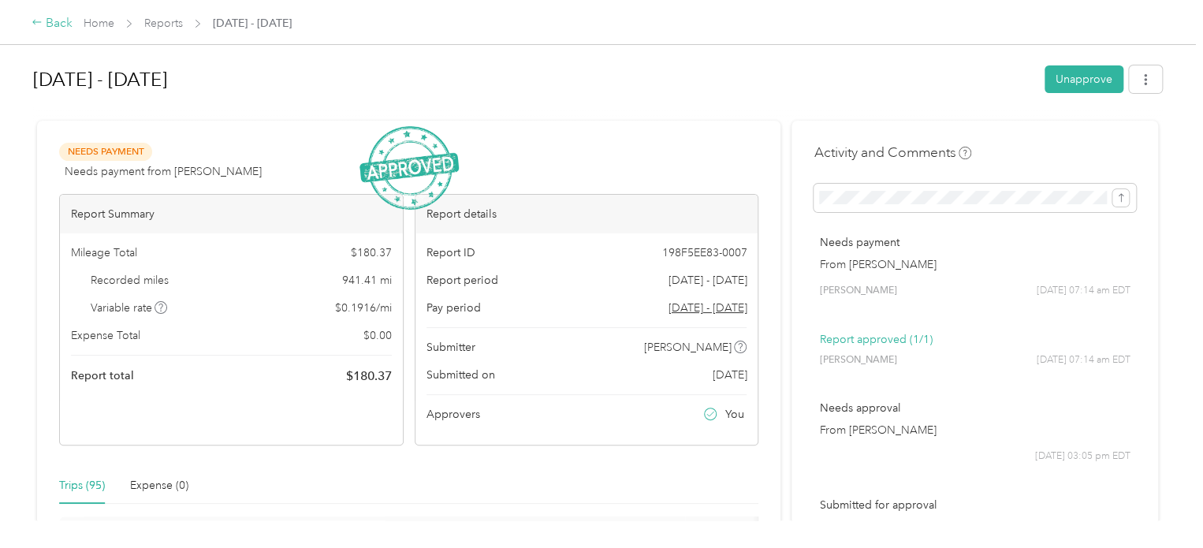
click at [54, 23] on div "Back" at bounding box center [52, 23] width 41 height 19
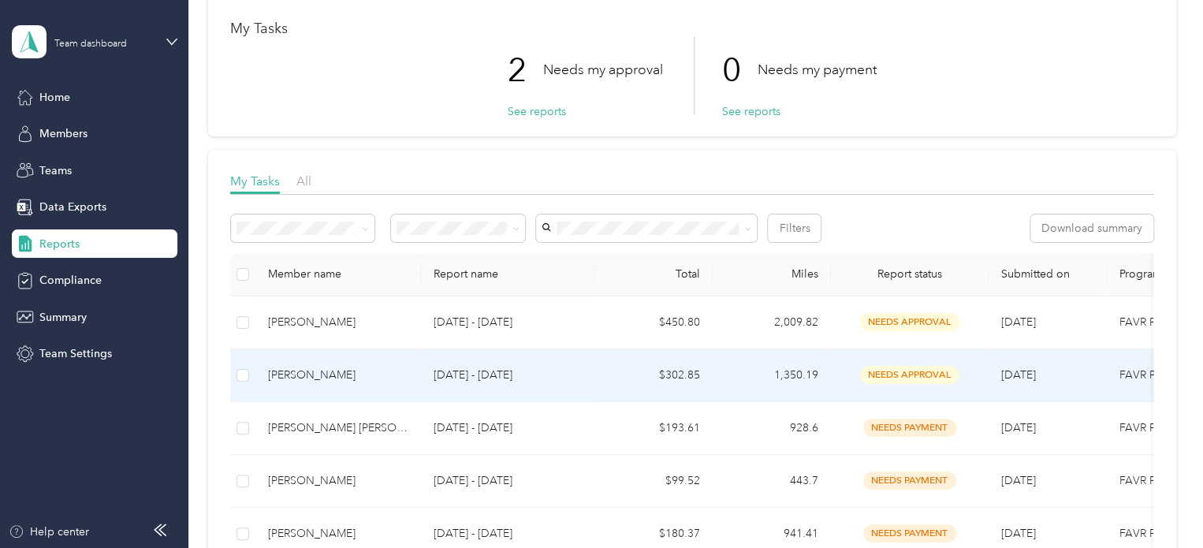
scroll to position [158, 0]
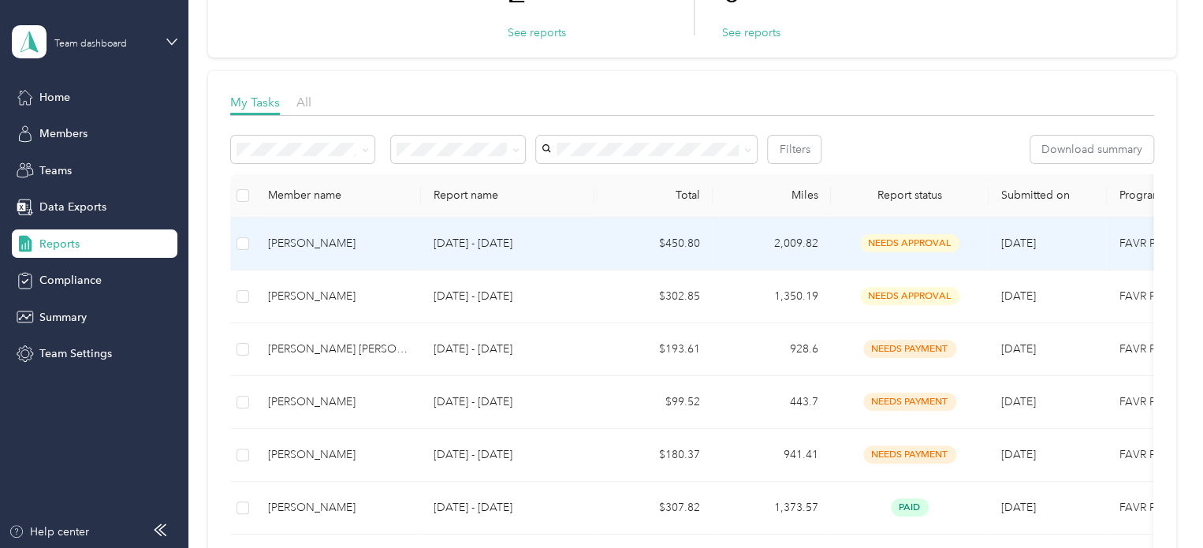
click at [376, 242] on div "[PERSON_NAME]" at bounding box center [338, 243] width 140 height 17
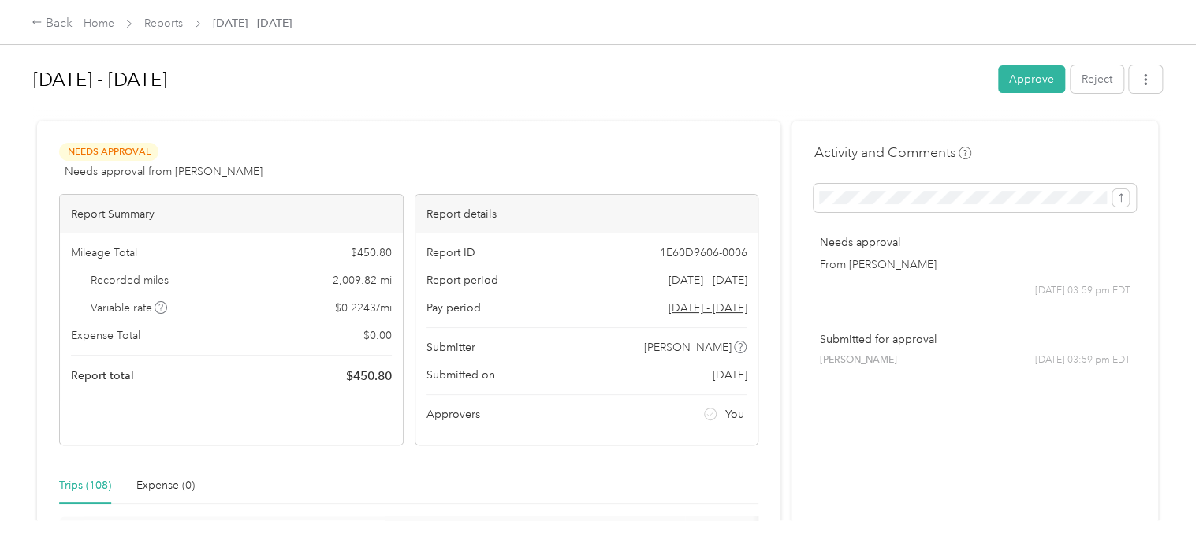
click at [815, 72] on button "Approve" at bounding box center [1031, 79] width 67 height 28
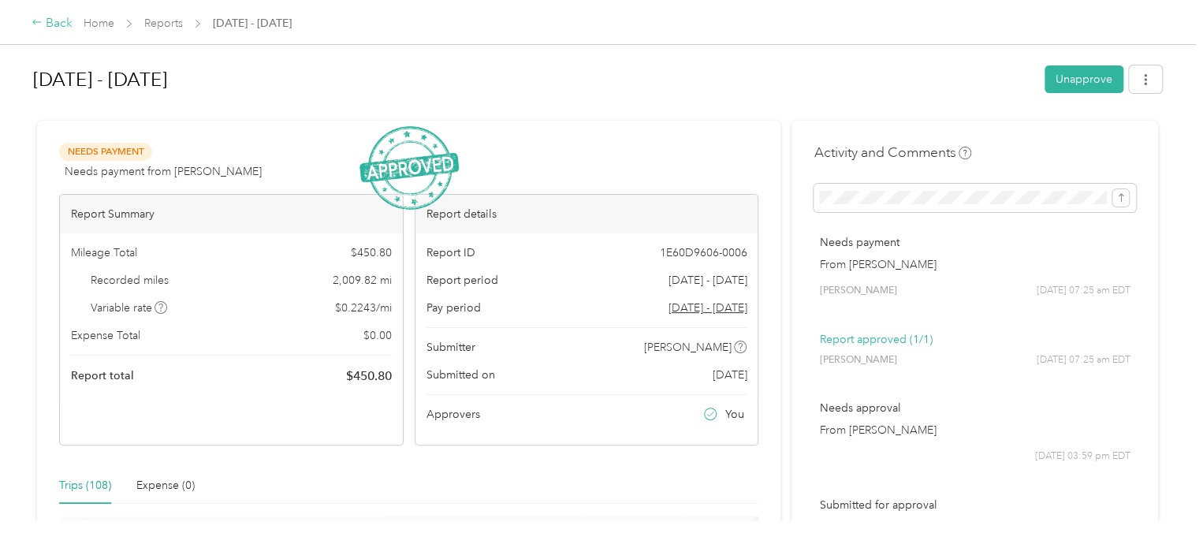
click at [56, 24] on div "Back" at bounding box center [52, 23] width 41 height 19
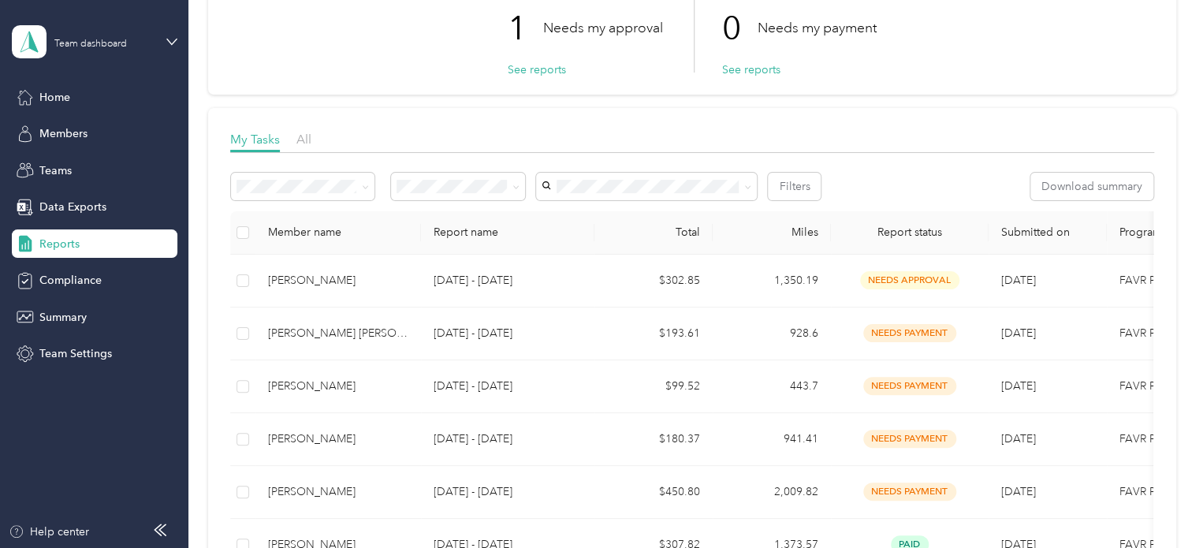
scroll to position [158, 0]
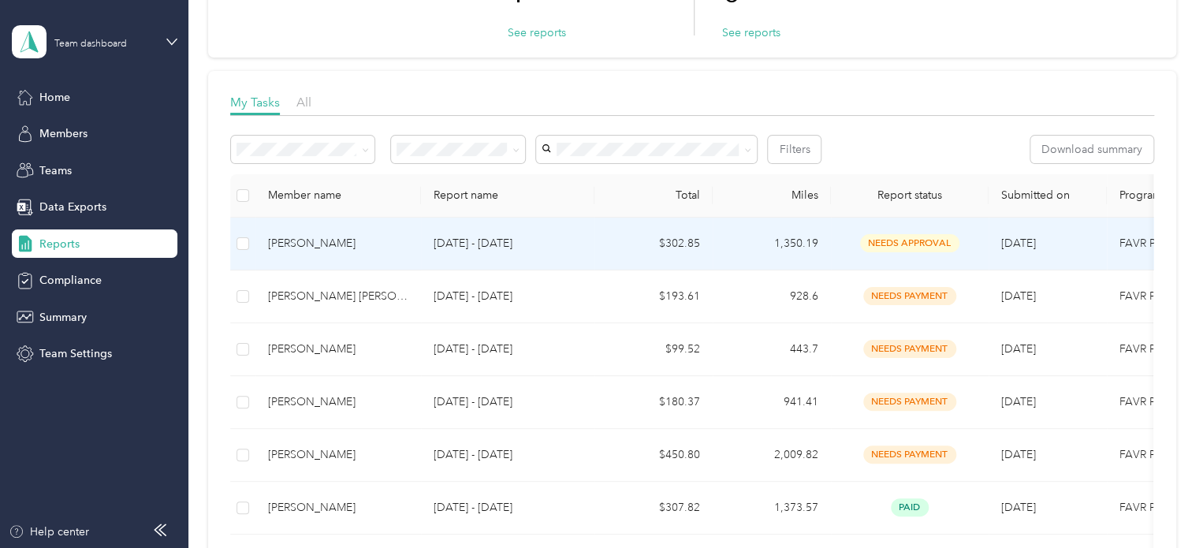
click at [314, 235] on div "[PERSON_NAME]" at bounding box center [338, 243] width 140 height 17
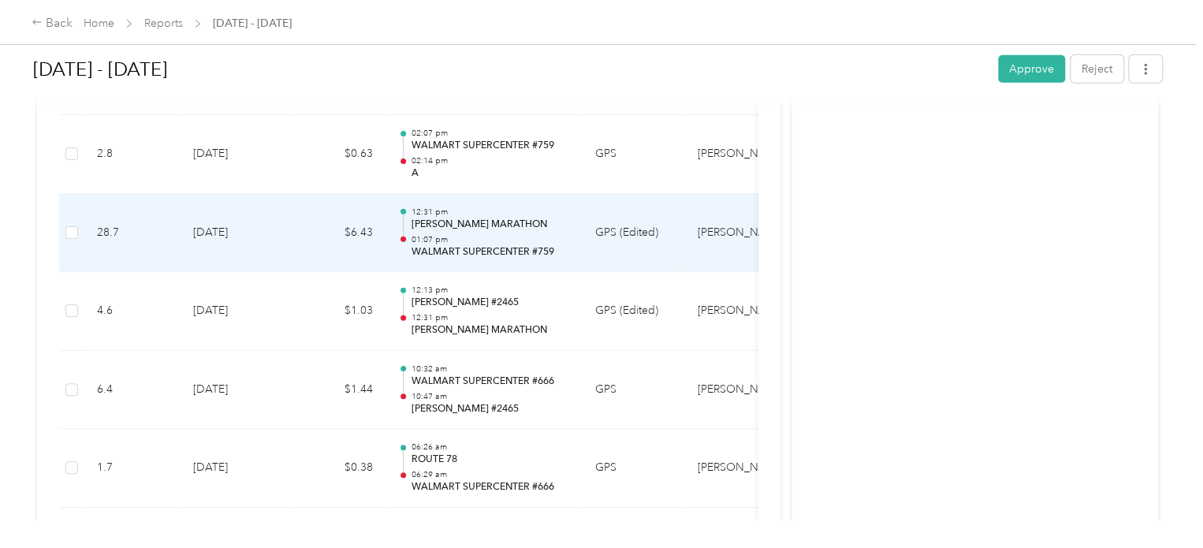
scroll to position [2179, 0]
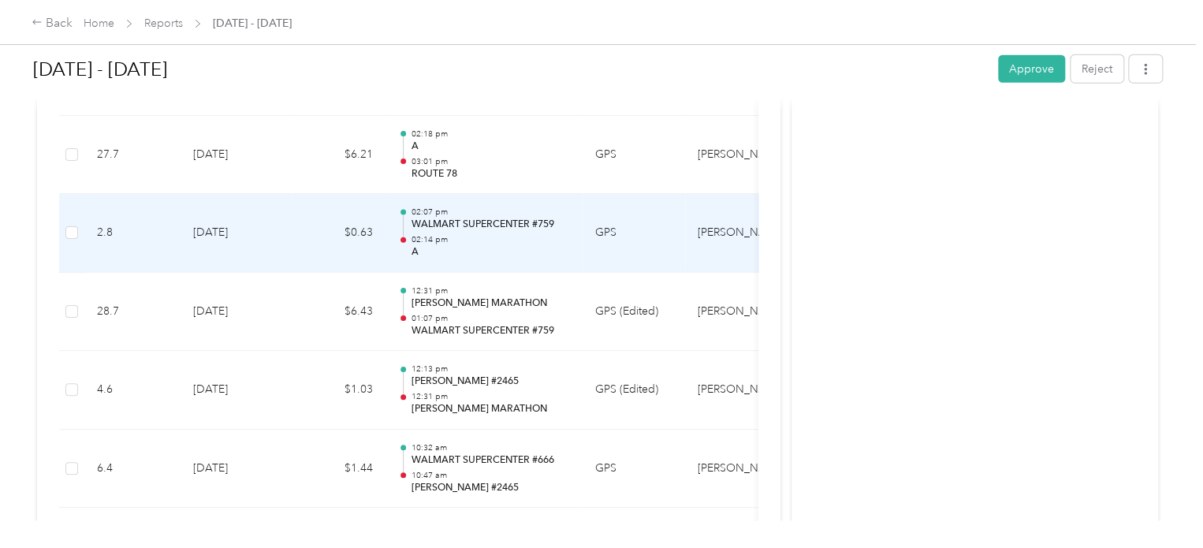
click at [430, 221] on p "WALMART SUPERCENTER #759" at bounding box center [490, 225] width 159 height 14
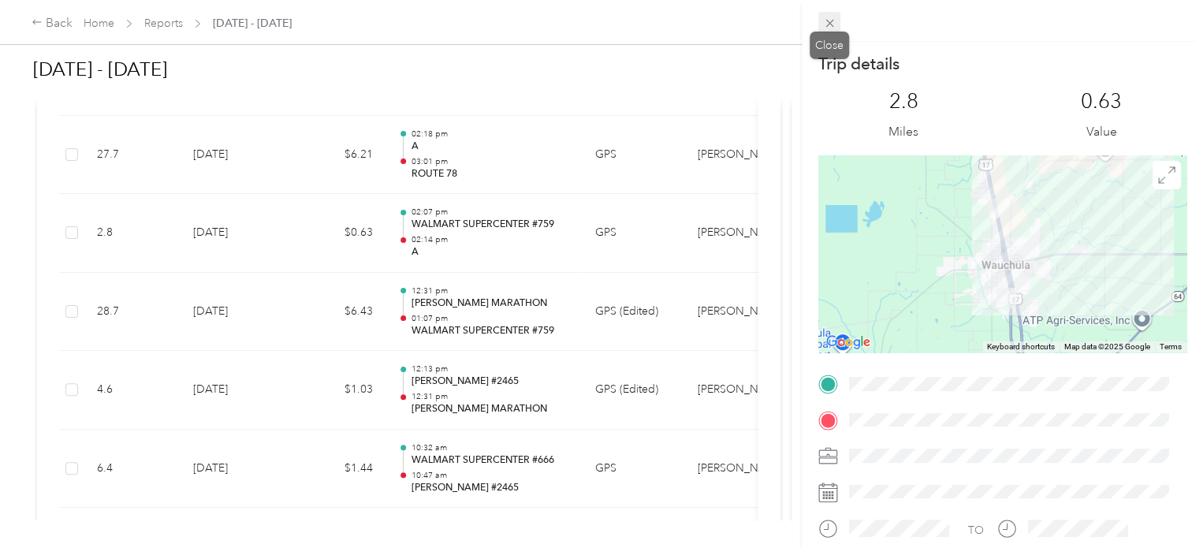
click at [815, 24] on icon at bounding box center [829, 23] width 13 height 13
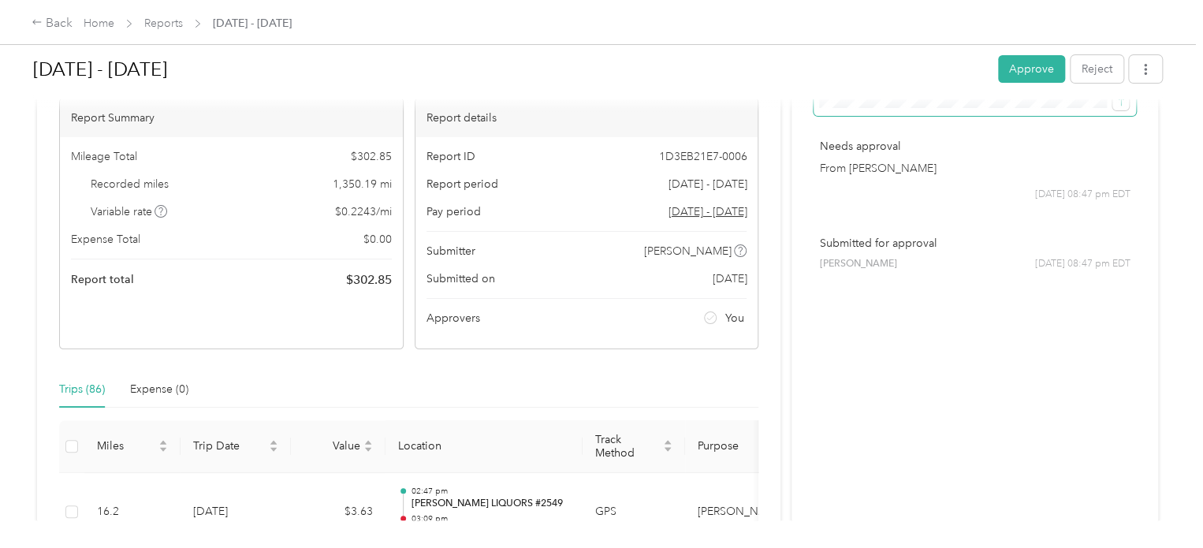
scroll to position [0, 0]
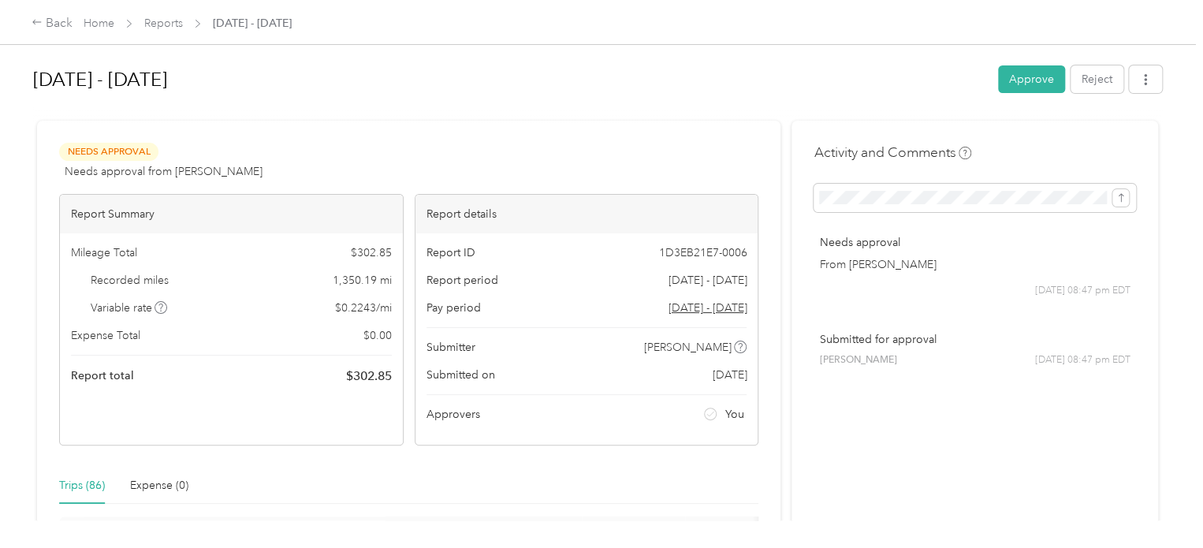
click at [815, 80] on button "Approve" at bounding box center [1031, 79] width 67 height 28
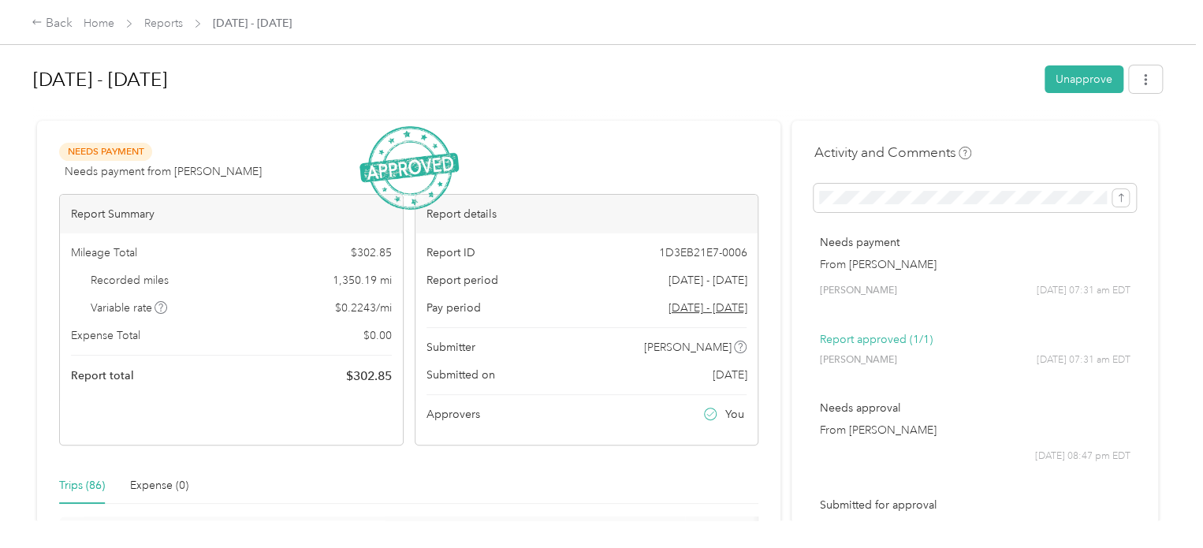
click at [710, 74] on h1 "[DATE] - [DATE]" at bounding box center [533, 80] width 1000 height 38
drag, startPoint x: 892, startPoint y: 81, endPoint x: 455, endPoint y: 585, distance: 667.2
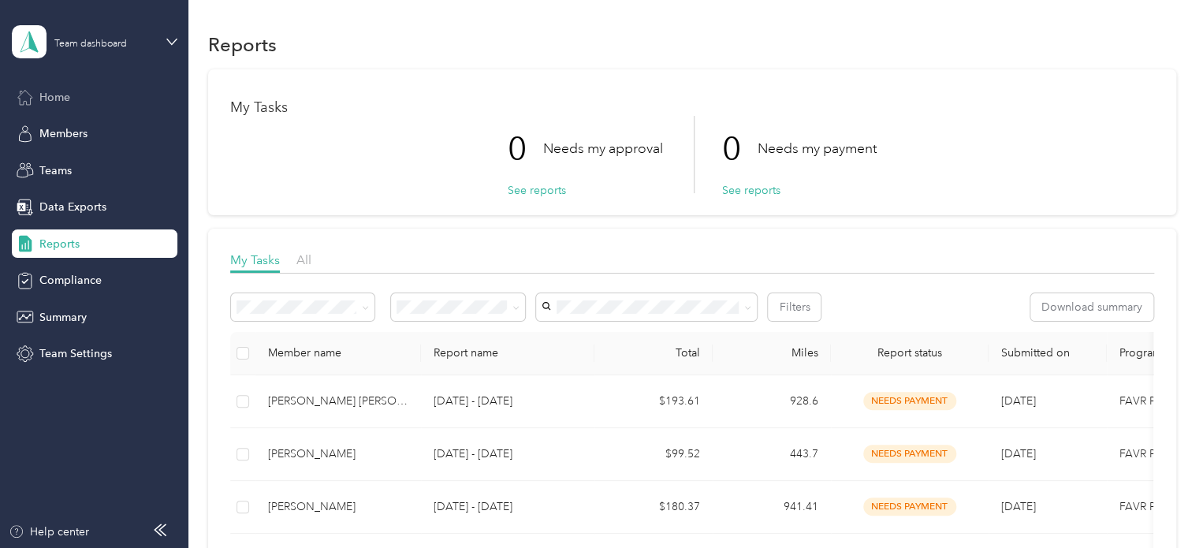
drag, startPoint x: 53, startPoint y: 94, endPoint x: 70, endPoint y: 90, distance: 17.8
click at [53, 92] on span "Home" at bounding box center [54, 97] width 31 height 17
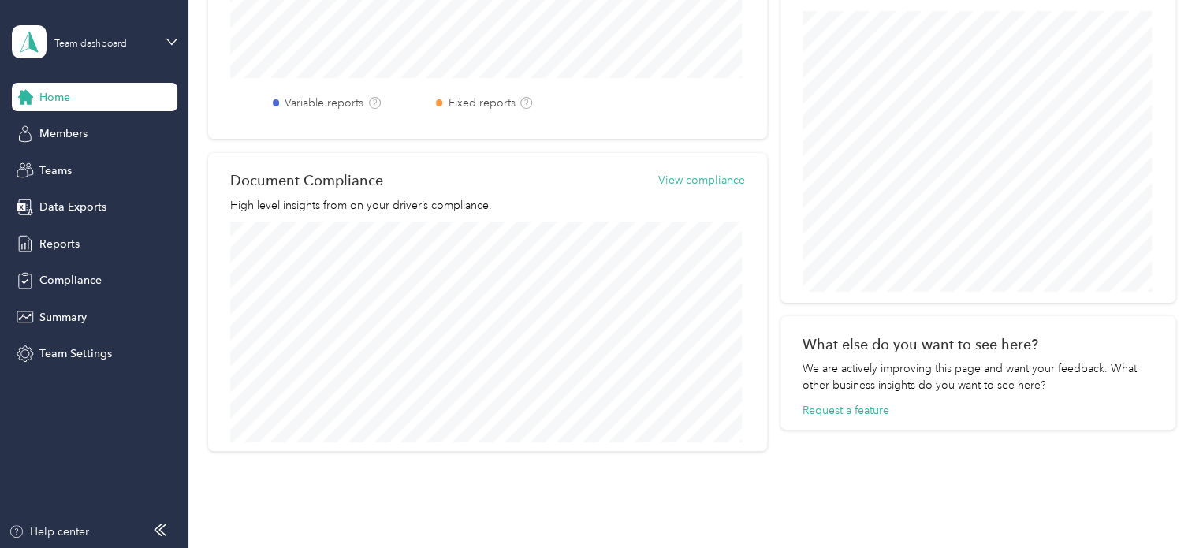
scroll to position [537, 0]
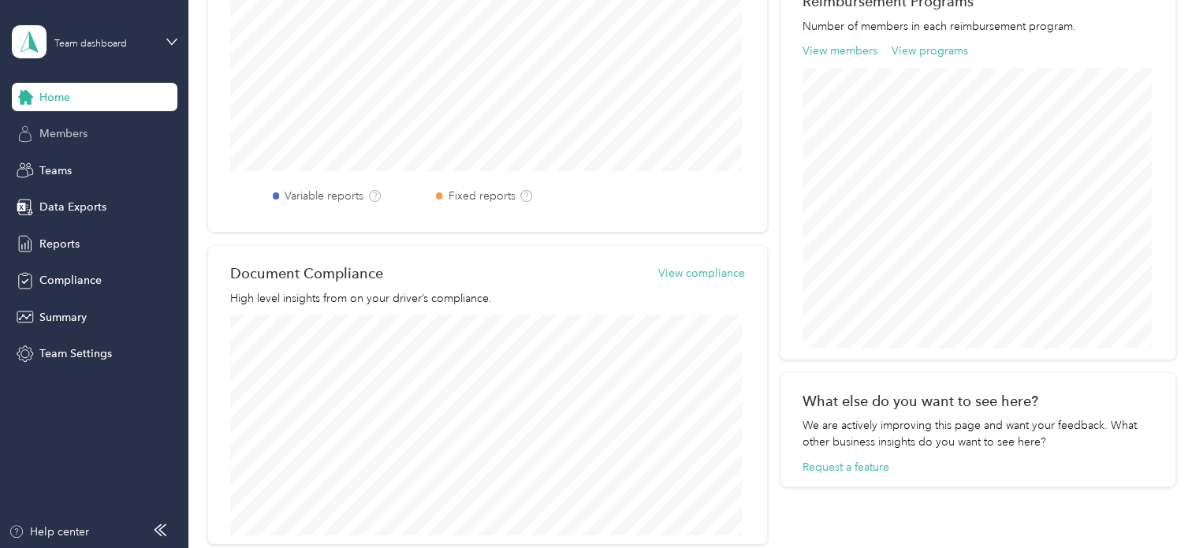
click at [66, 139] on span "Members" at bounding box center [63, 133] width 48 height 17
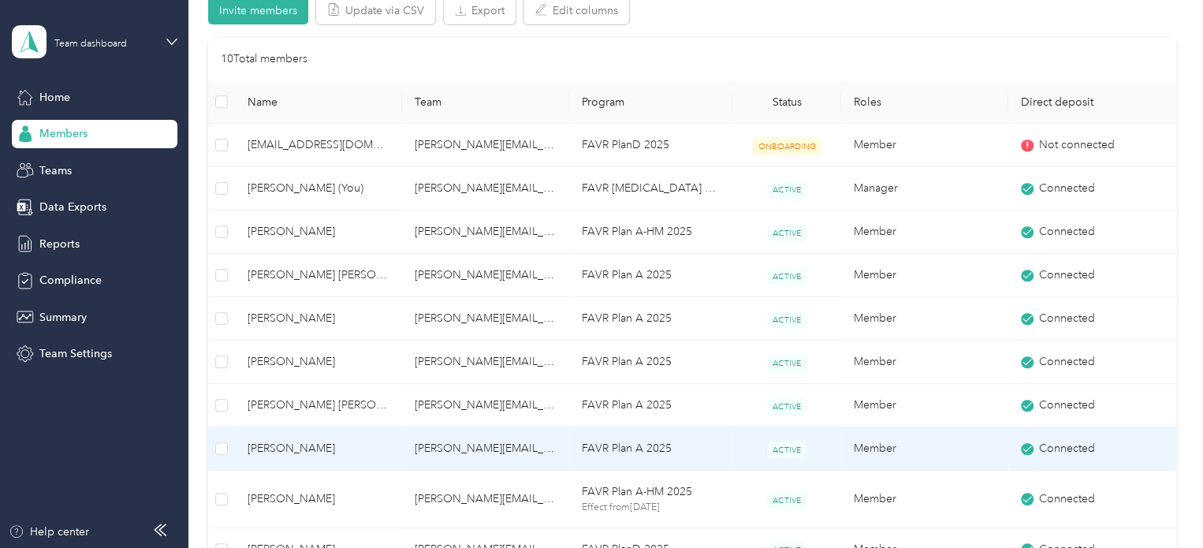
scroll to position [315, 0]
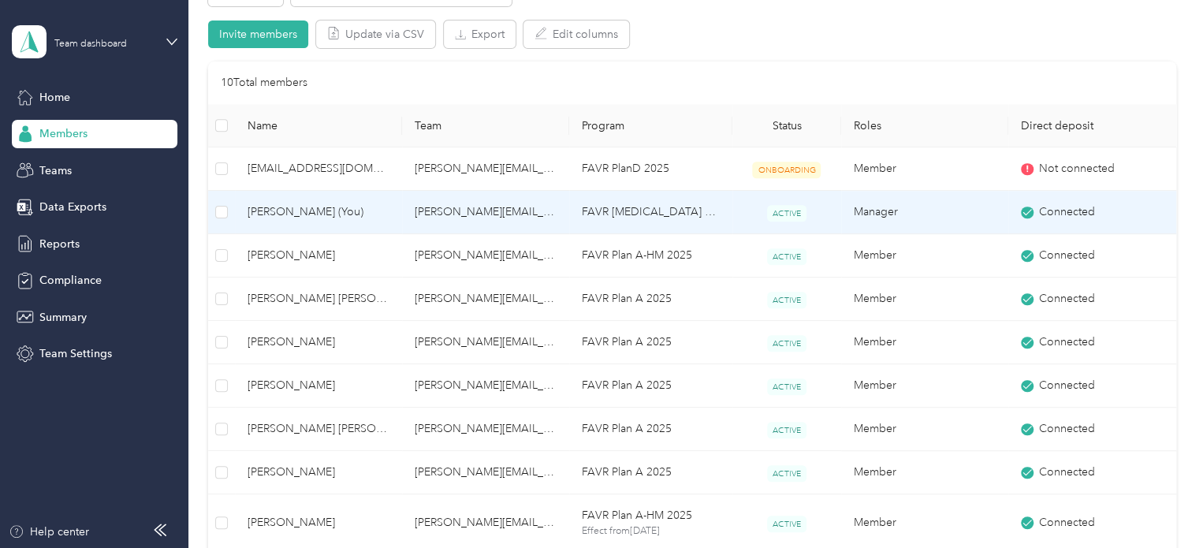
click at [311, 210] on span "[PERSON_NAME] (You)" at bounding box center [319, 211] width 142 height 17
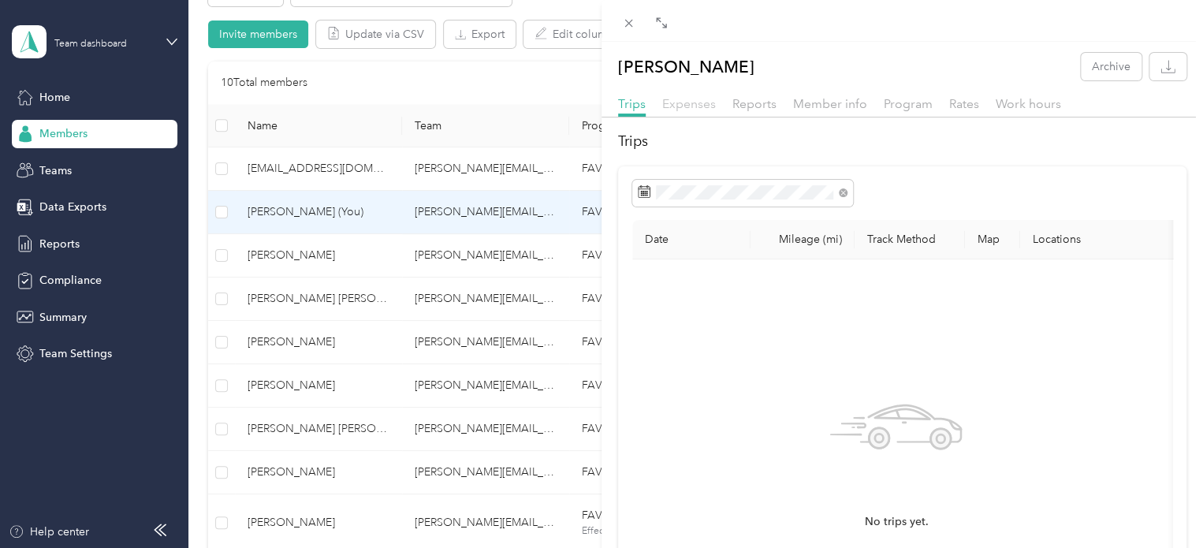
click at [679, 106] on span "Expenses" at bounding box center [689, 103] width 54 height 15
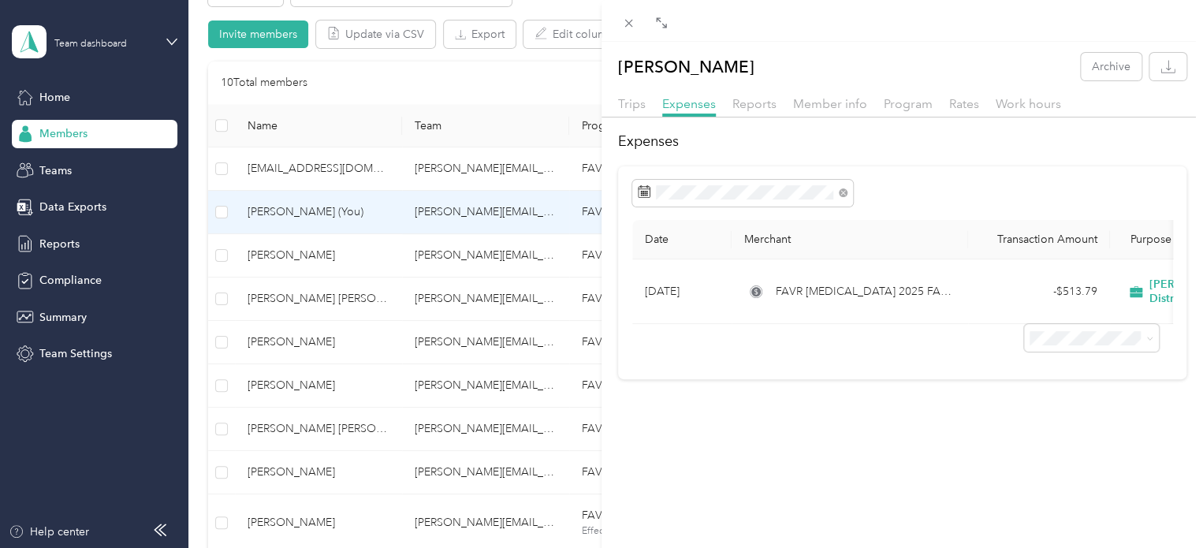
click at [815, 489] on div "[PERSON_NAME] Archive Trips Expenses Reports Member info Program Rates Work hou…" at bounding box center [903, 316] width 602 height 548
click at [631, 27] on icon at bounding box center [628, 23] width 13 height 13
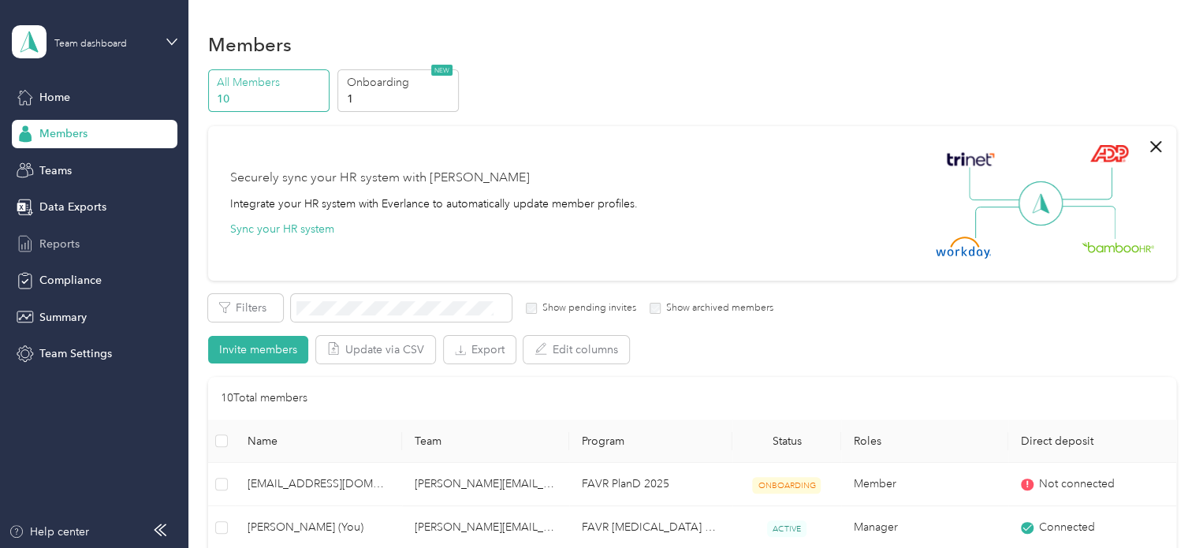
click at [62, 245] on span "Reports" at bounding box center [59, 244] width 40 height 17
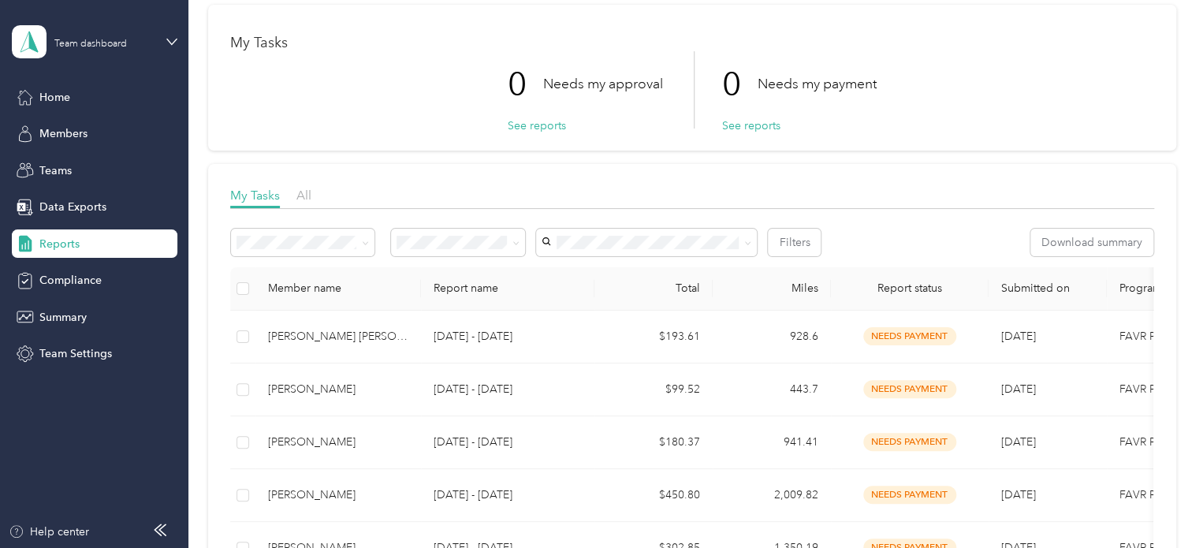
scroll to position [158, 0]
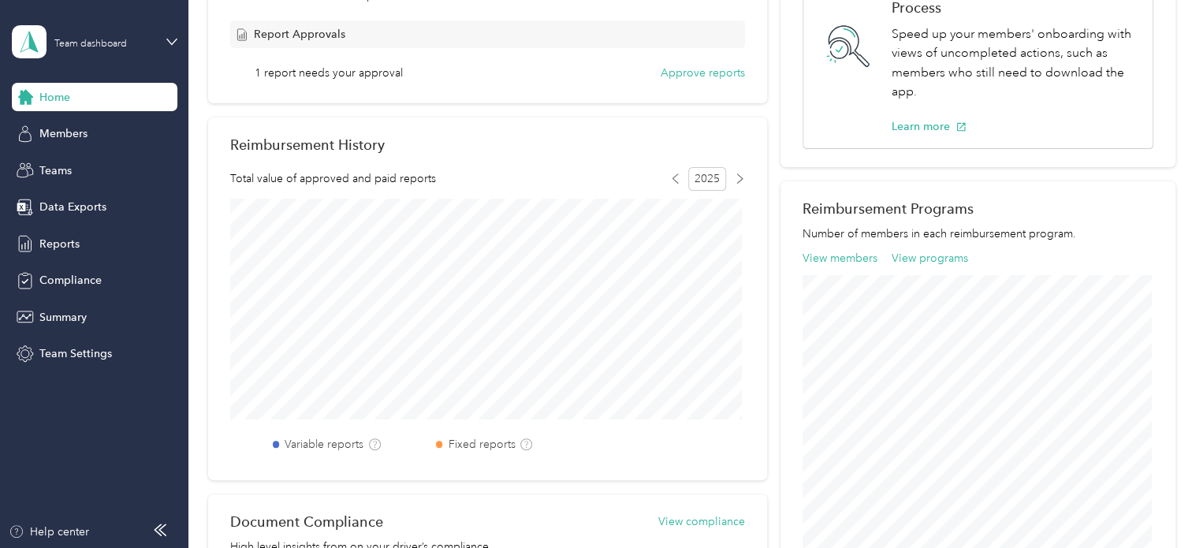
scroll to position [394, 0]
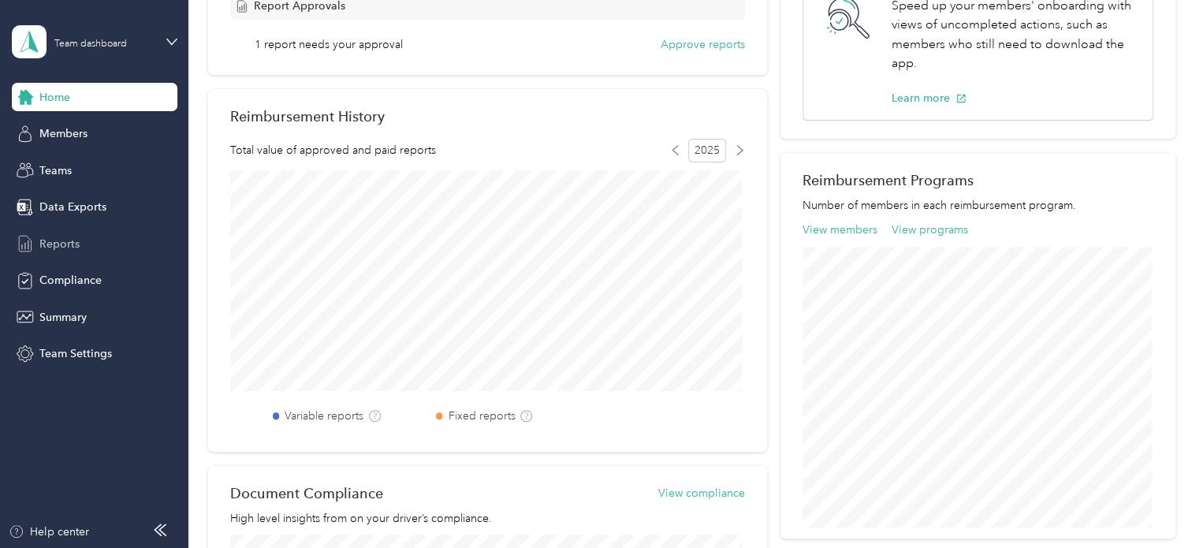
click at [84, 237] on div "Reports" at bounding box center [95, 243] width 166 height 28
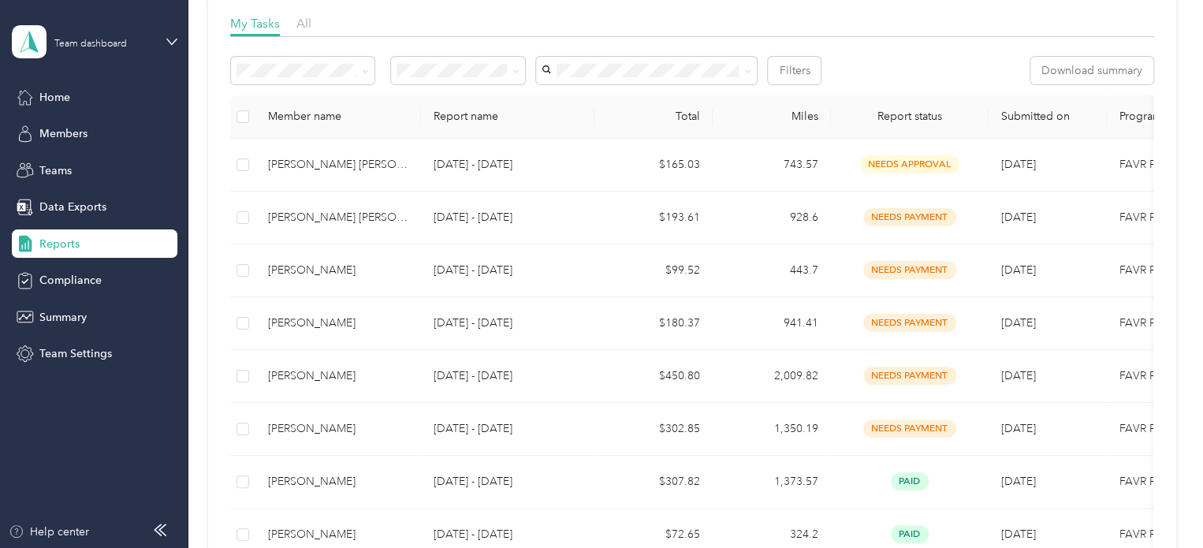
scroll to position [315, 0]
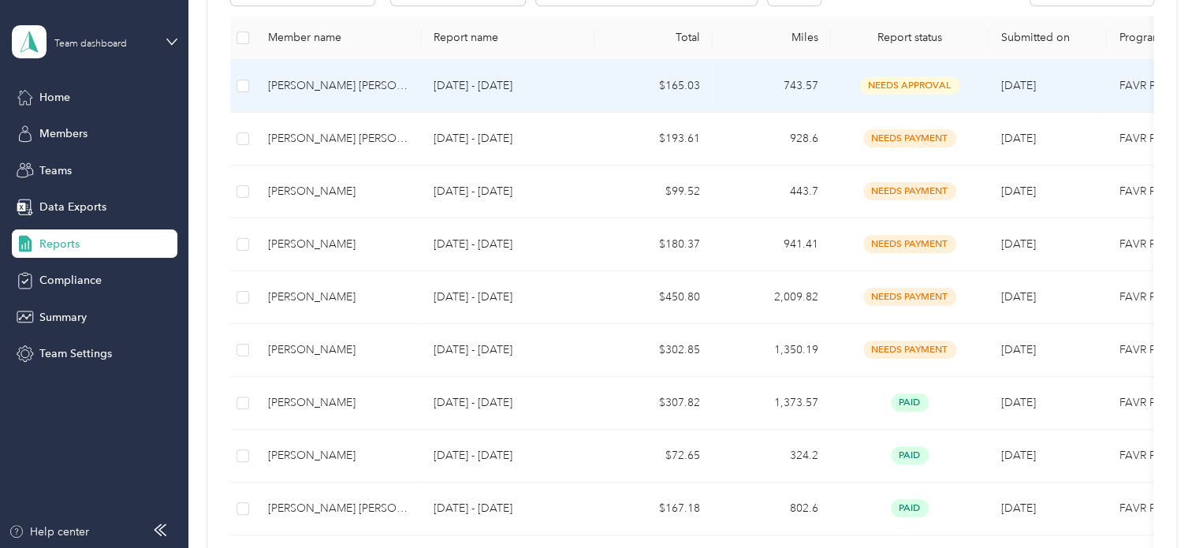
click at [318, 79] on div "[PERSON_NAME] [PERSON_NAME]" at bounding box center [338, 85] width 140 height 17
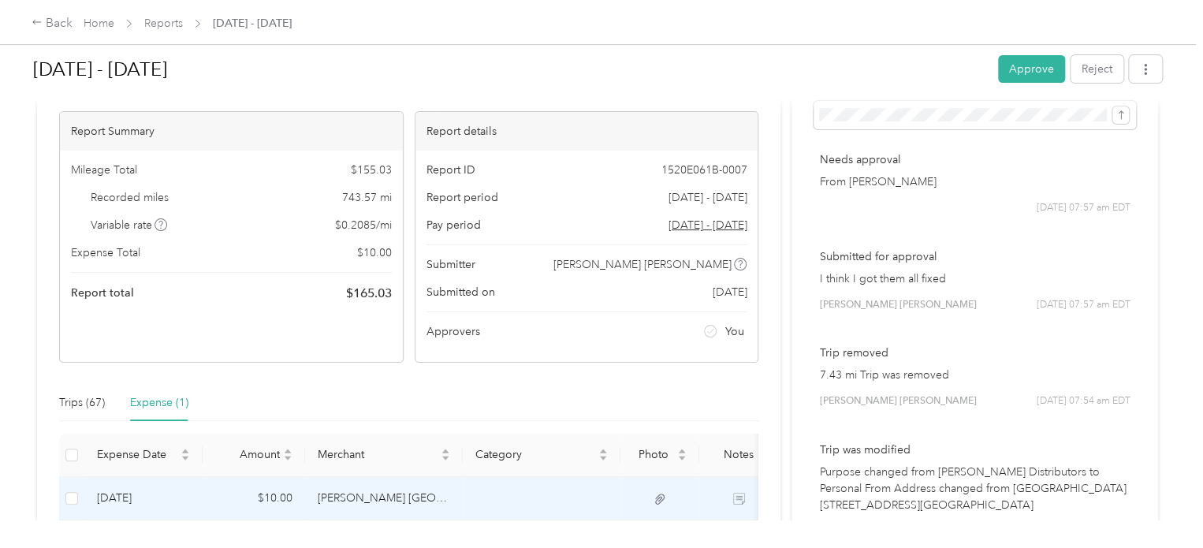
scroll to position [79, 0]
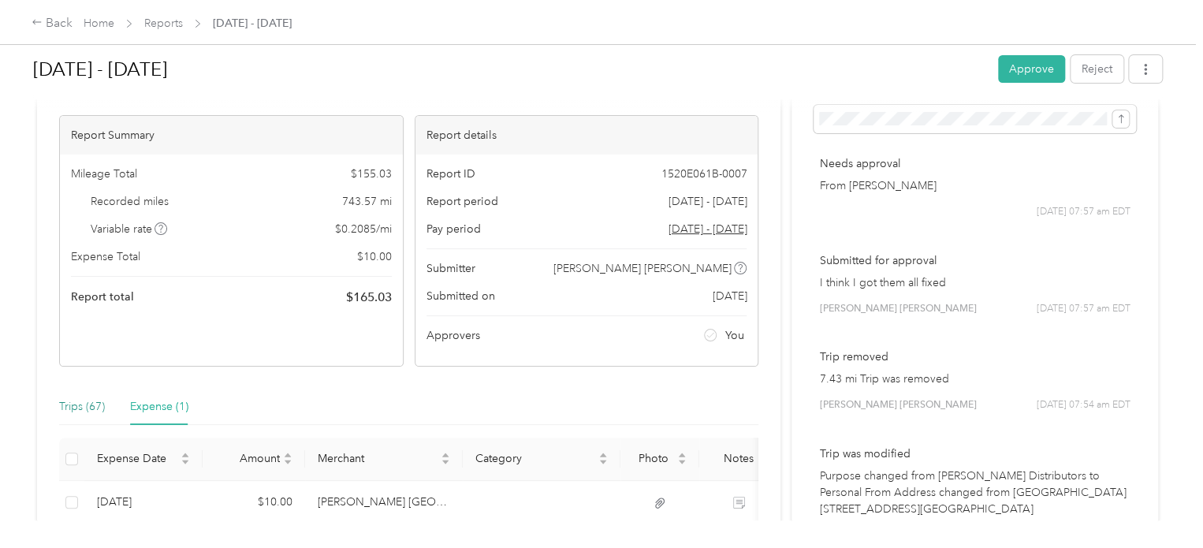
click at [89, 408] on div "Trips (67)" at bounding box center [82, 406] width 46 height 17
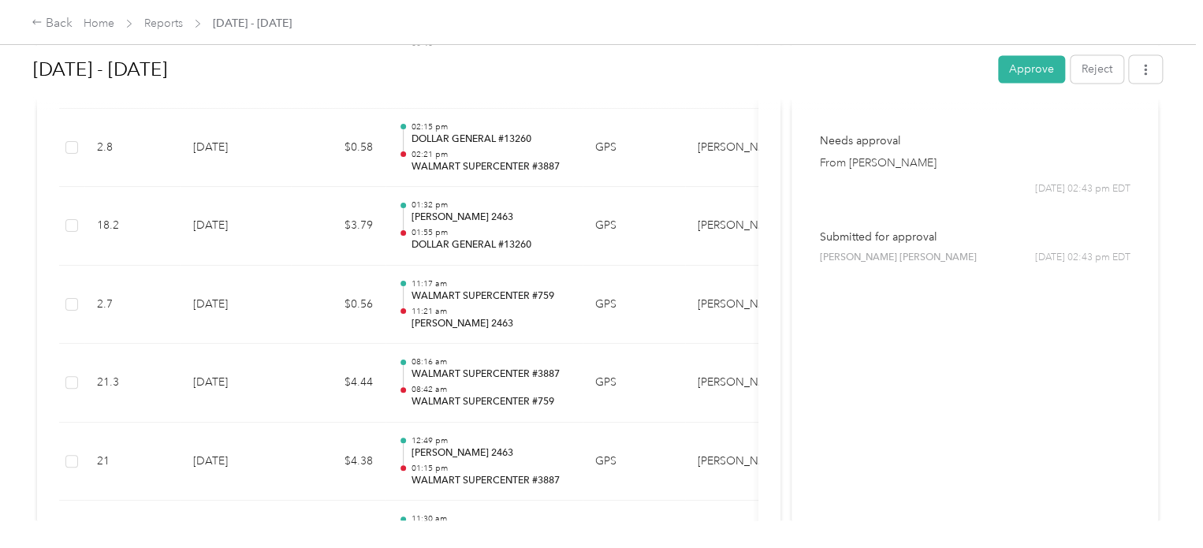
scroll to position [1401, 0]
click at [815, 73] on button "Approve" at bounding box center [1031, 69] width 67 height 28
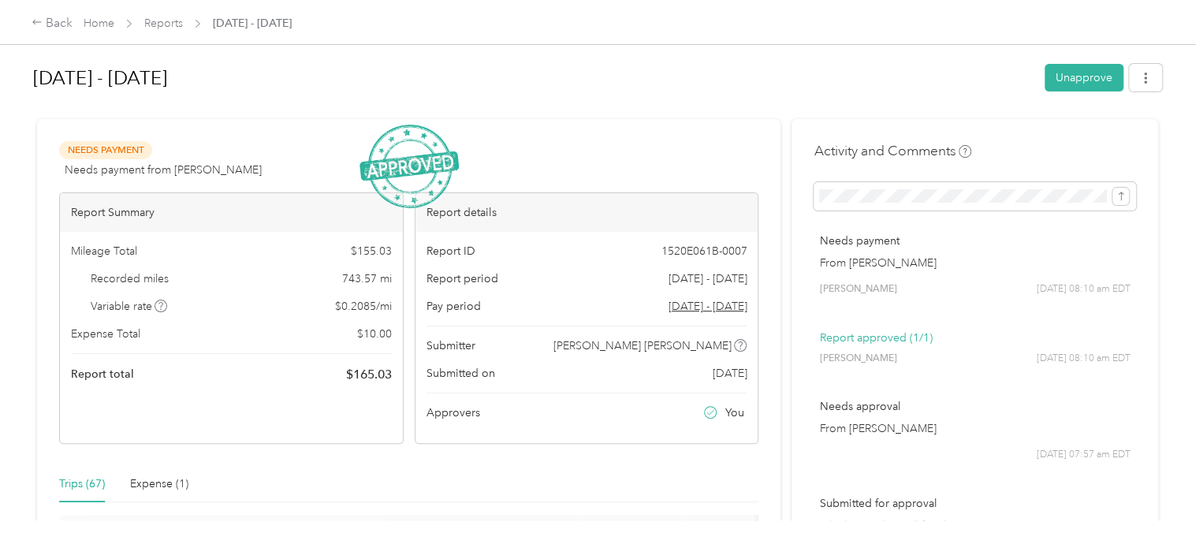
scroll to position [0, 0]
